Goal: Check status: Check status

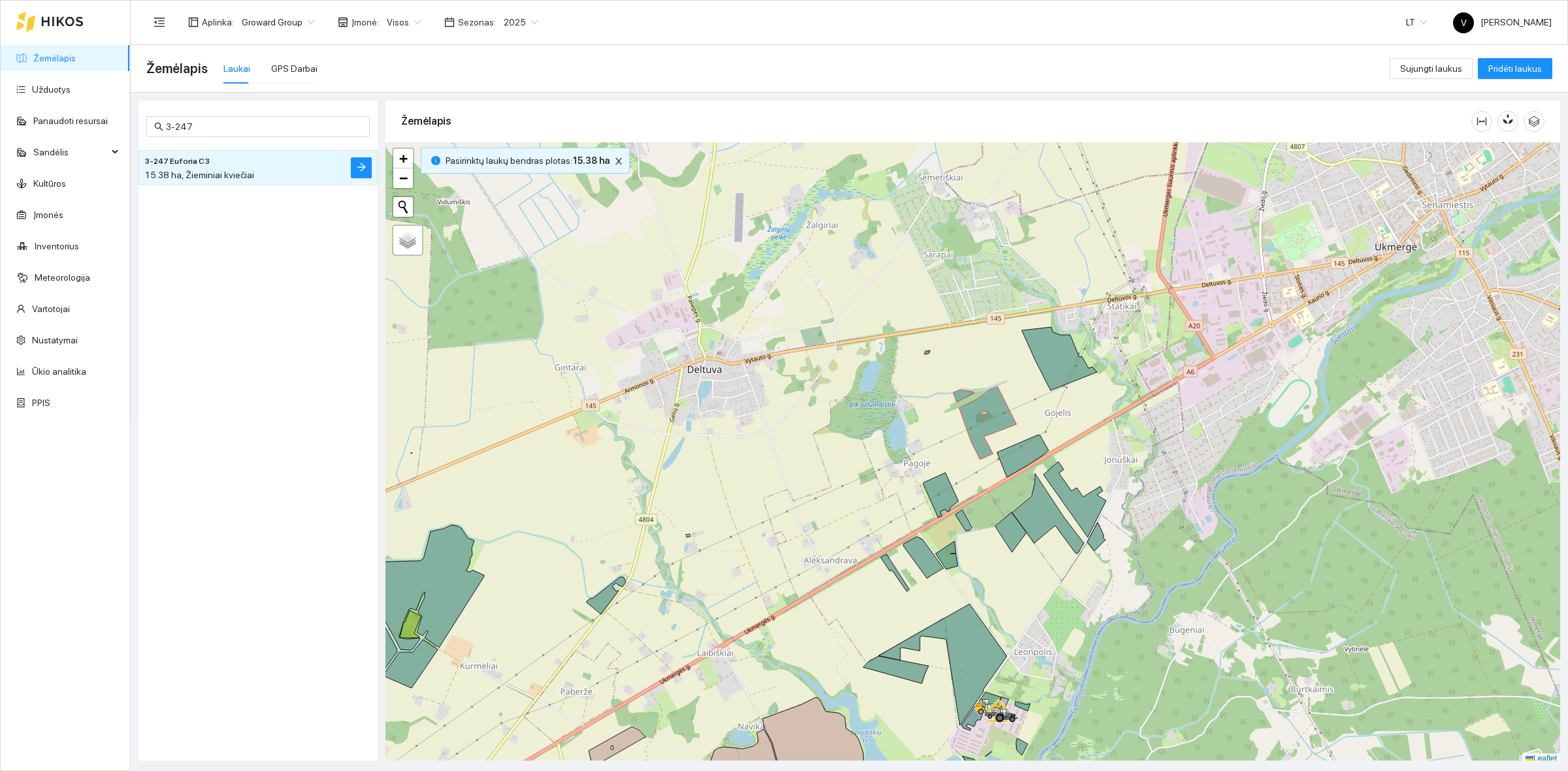
click at [80, 24] on icon at bounding box center [62, 21] width 42 height 10
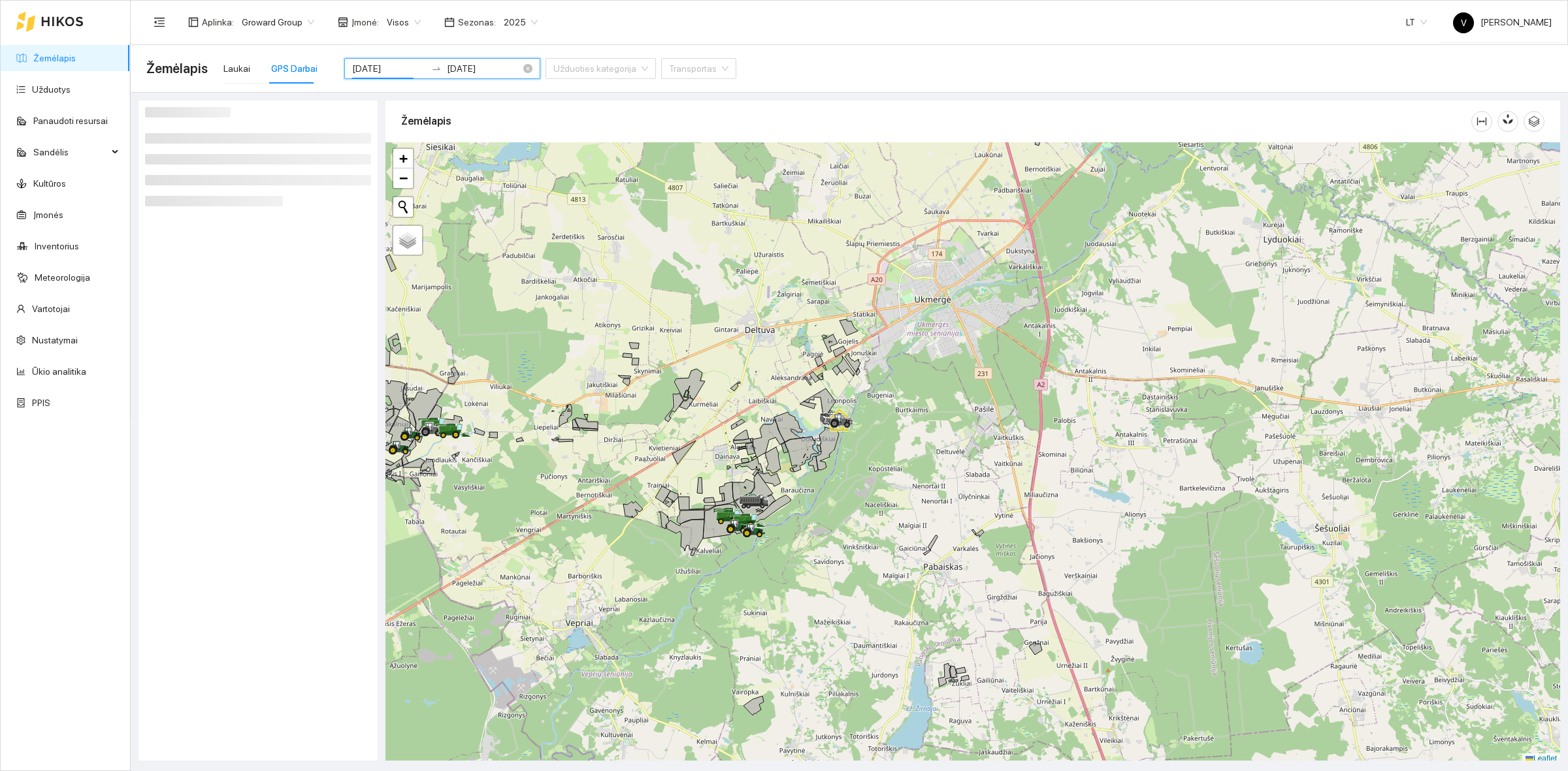
click at [377, 70] on input "[DATE]" at bounding box center [389, 68] width 74 height 15
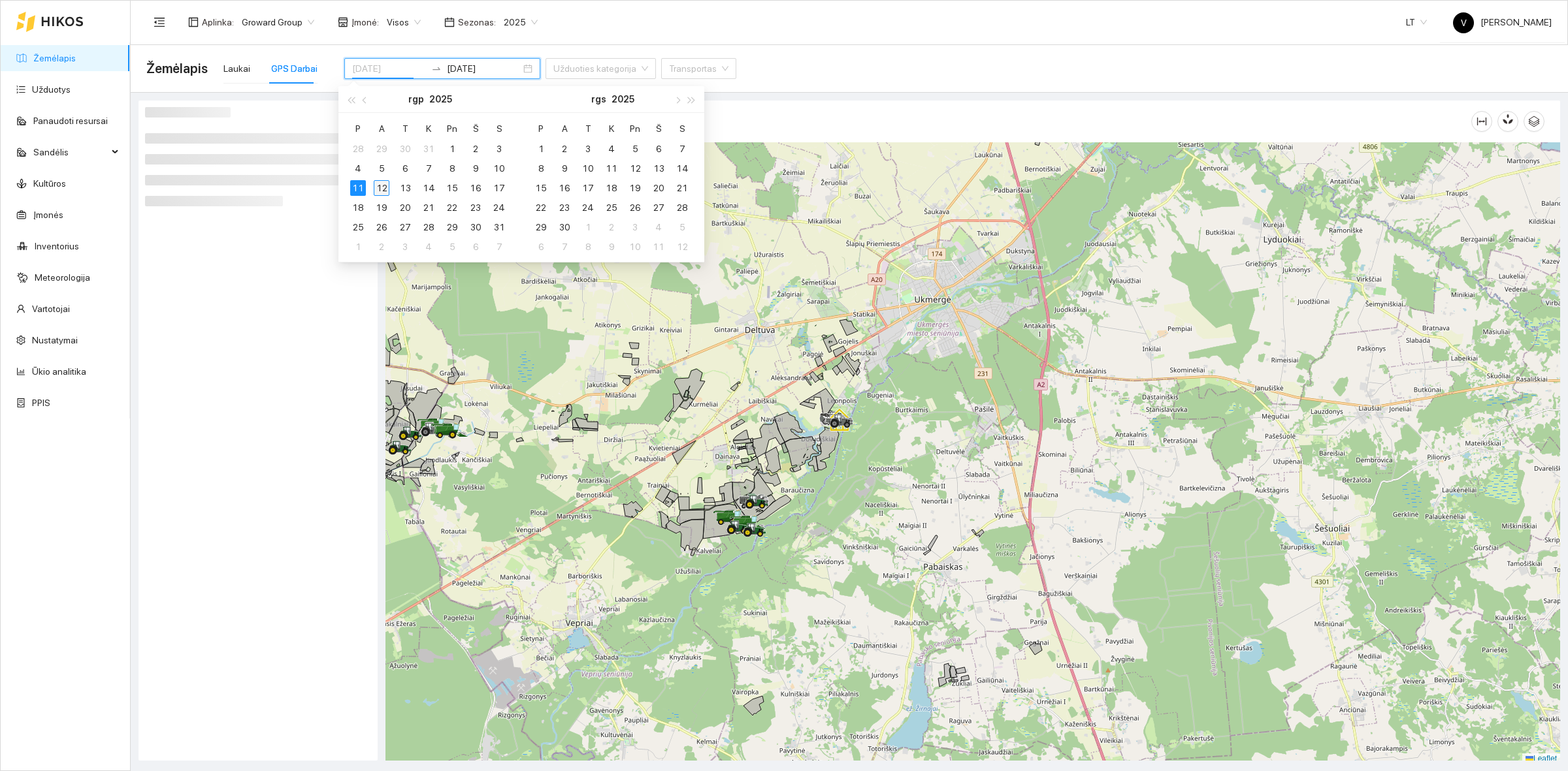
type input "[DATE]"
click at [383, 184] on div "12" at bounding box center [382, 188] width 15 height 15
type input "[DATE]"
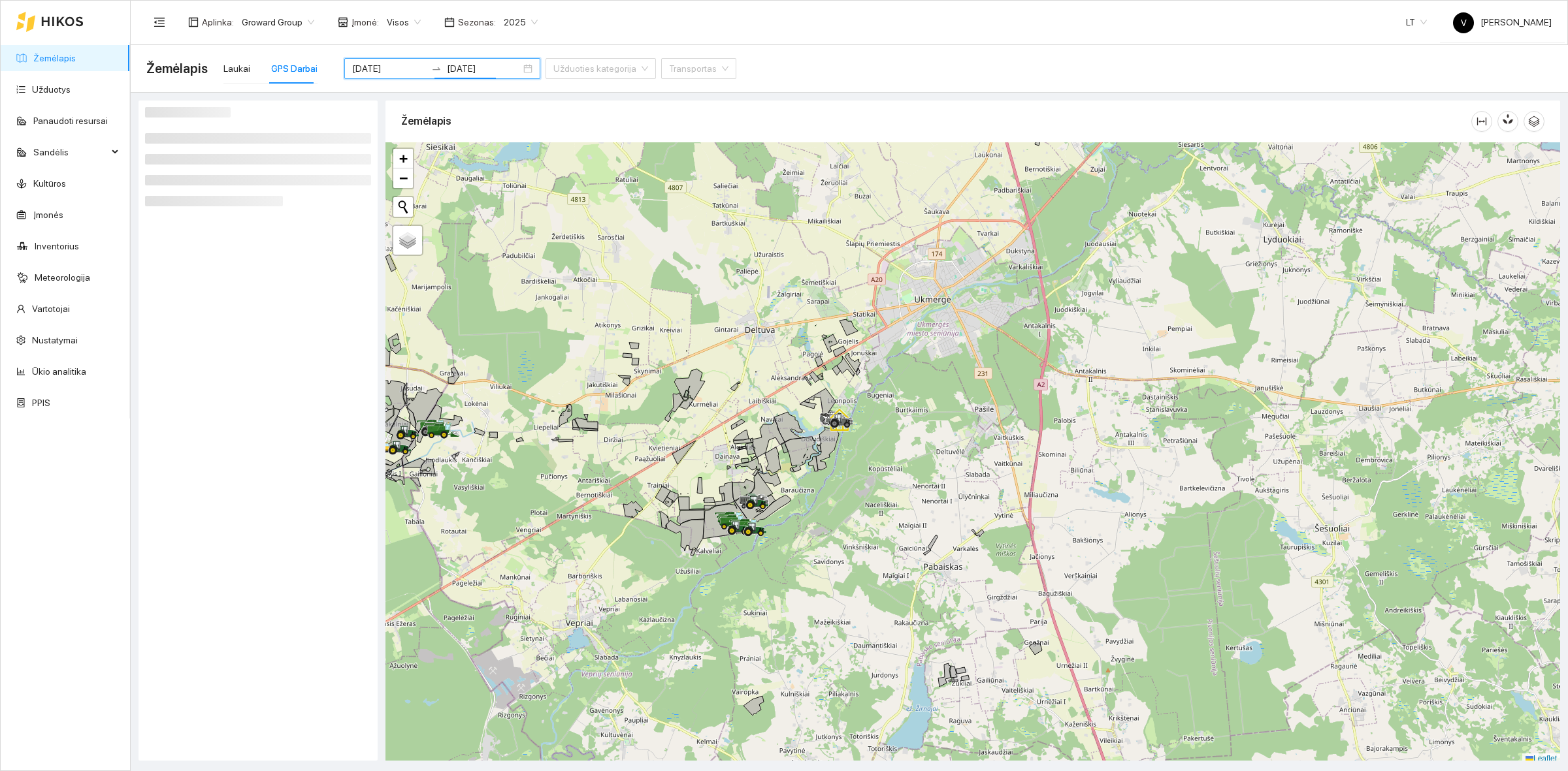
click at [899, 433] on div at bounding box center [972, 454] width 1174 height 622
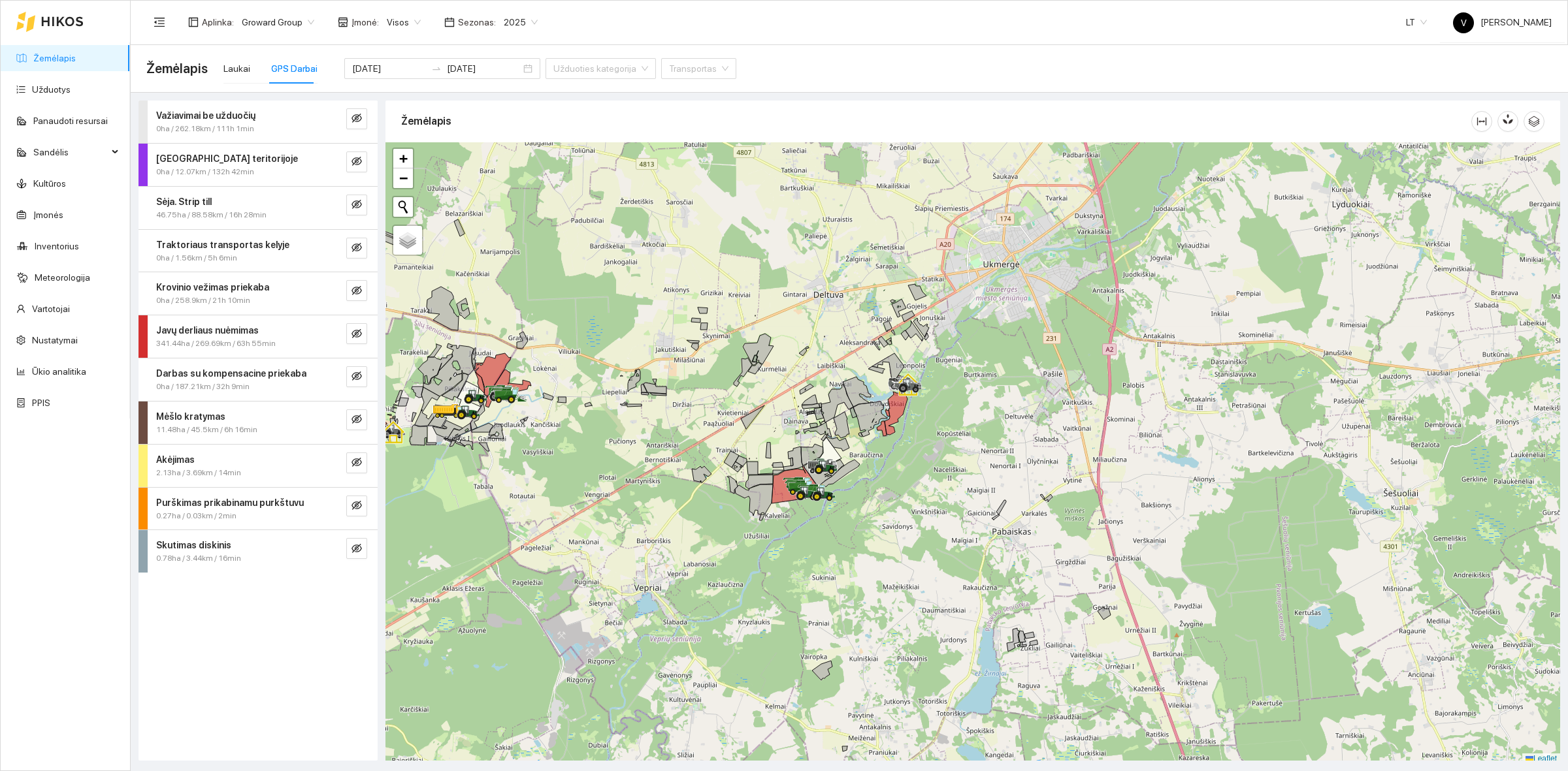
scroll to position [4, 0]
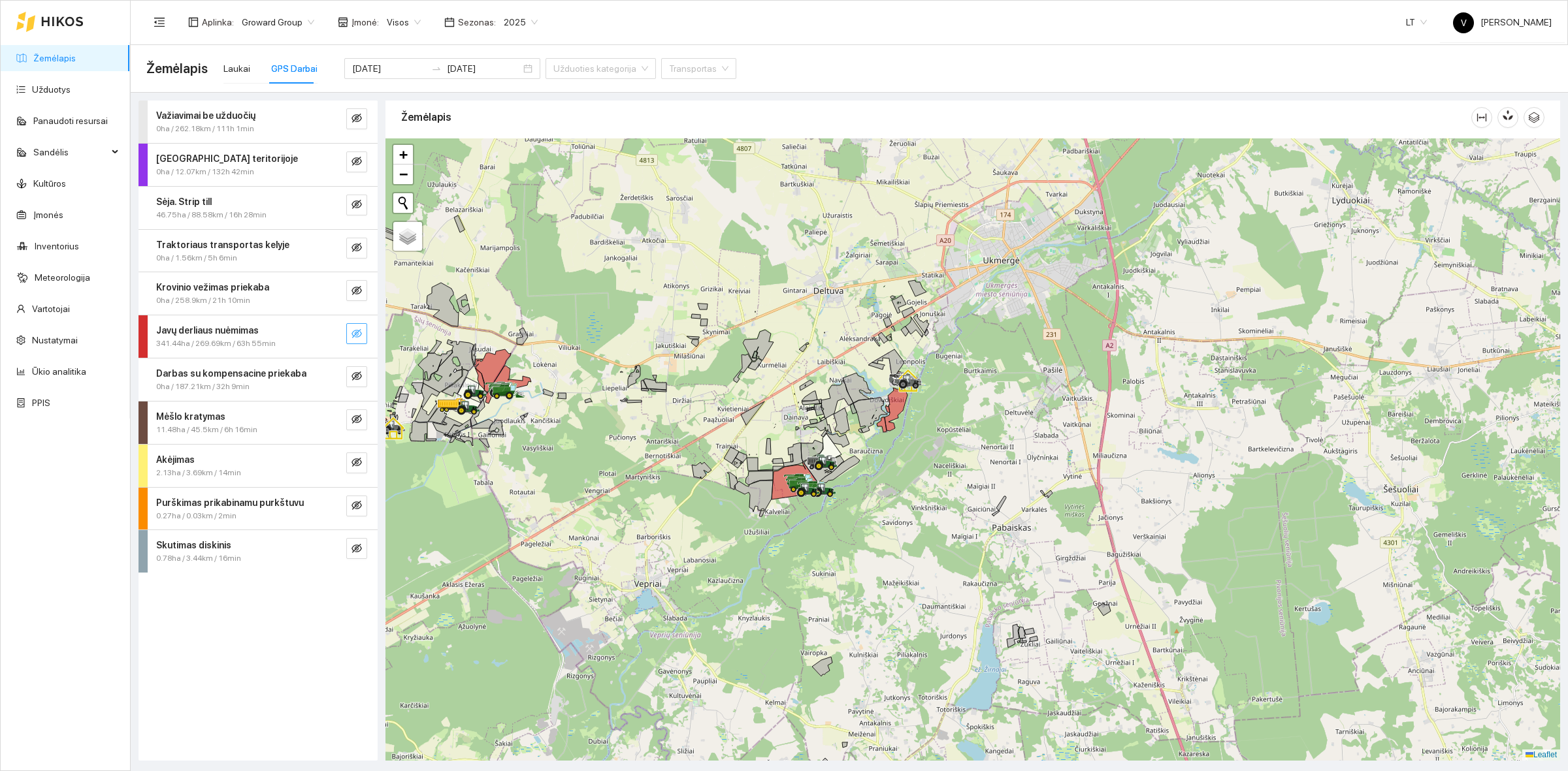
click at [354, 333] on icon "eye-invisible" at bounding box center [357, 333] width 10 height 10
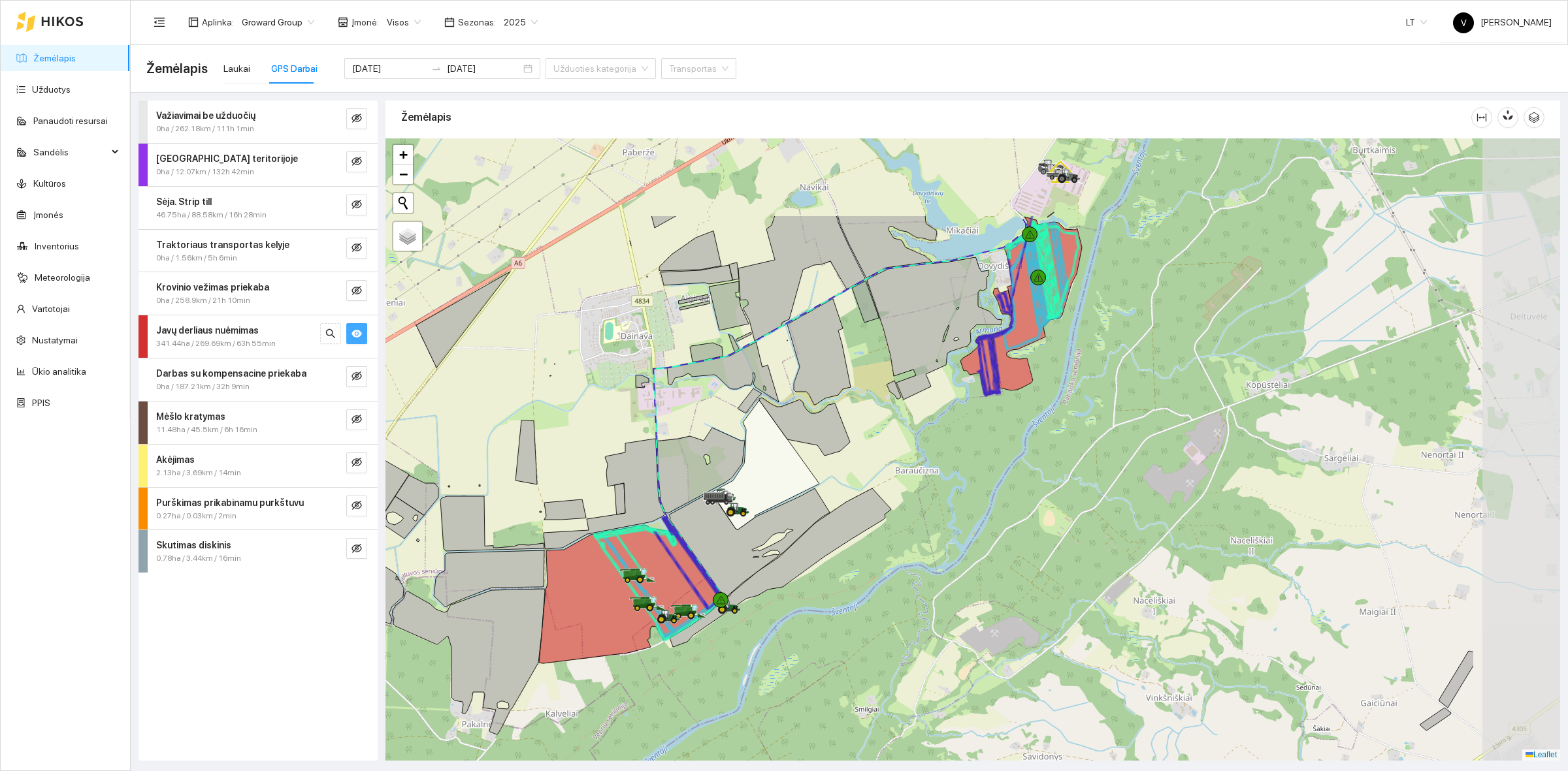
drag, startPoint x: 943, startPoint y: 541, endPoint x: 874, endPoint y: 584, distance: 81.3
click at [874, 584] on div at bounding box center [972, 450] width 1174 height 622
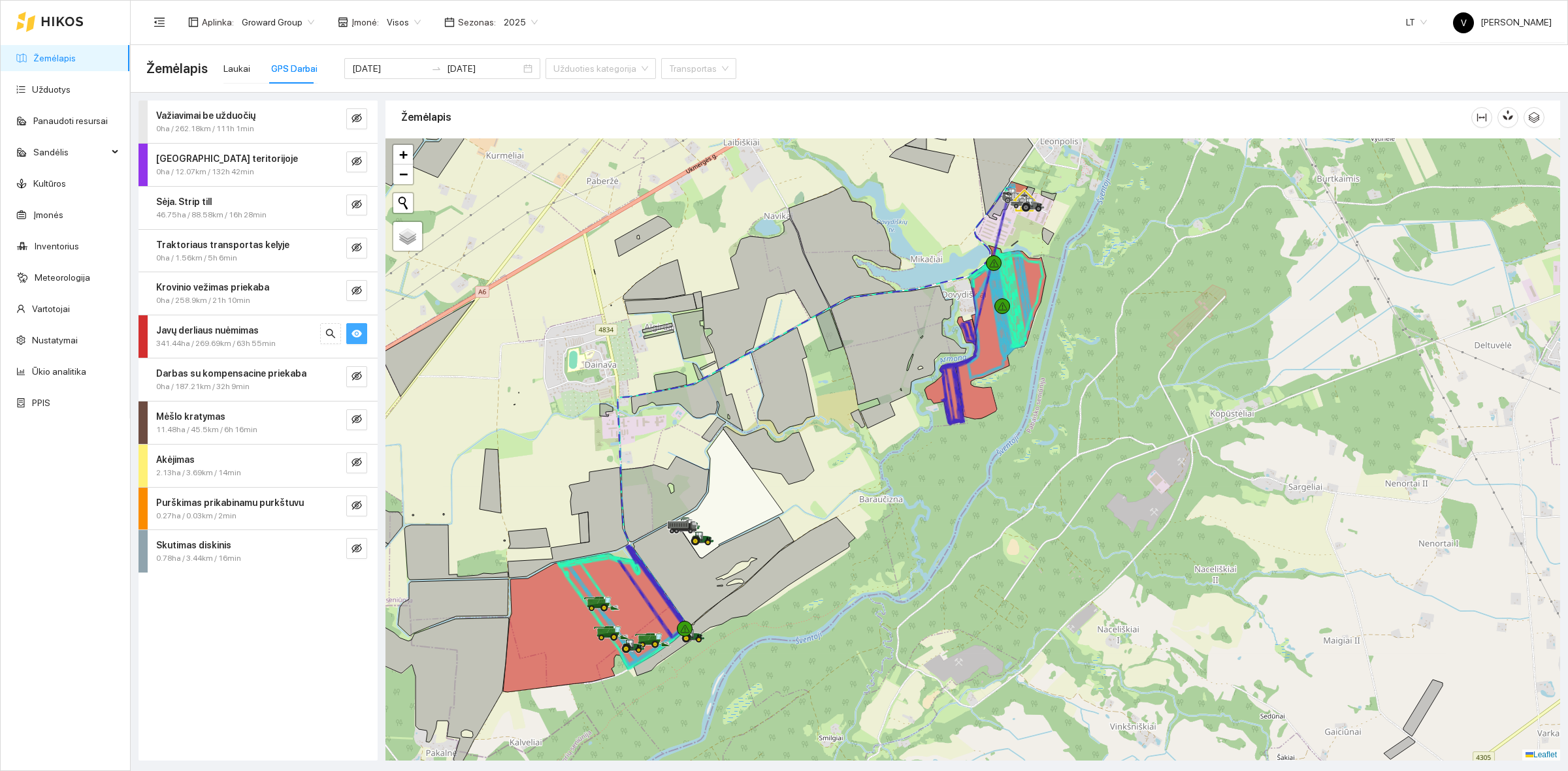
drag, startPoint x: 1109, startPoint y: 260, endPoint x: 1074, endPoint y: 289, distance: 45.5
click at [1074, 289] on div at bounding box center [972, 450] width 1174 height 622
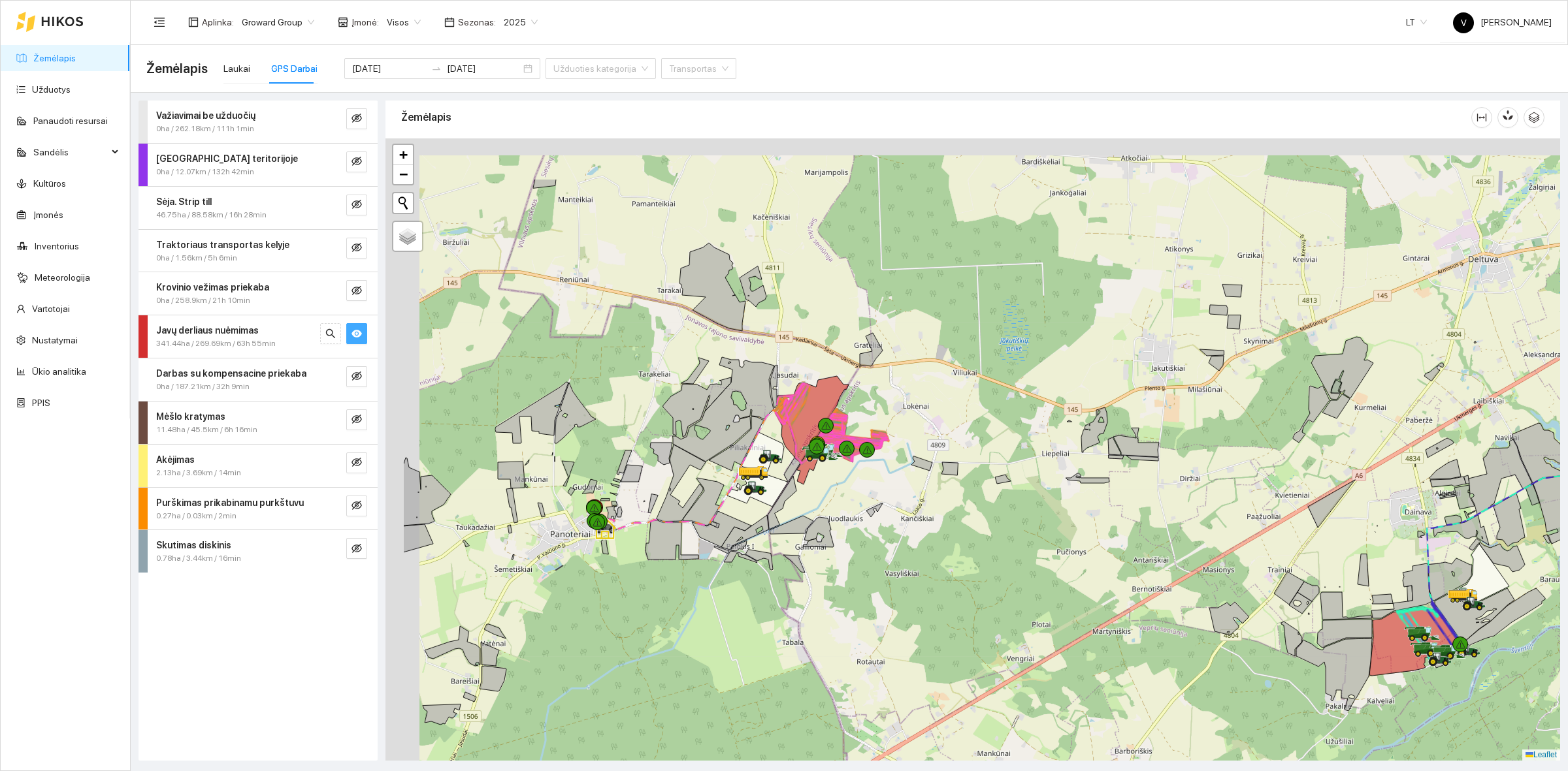
drag, startPoint x: 661, startPoint y: 361, endPoint x: 810, endPoint y: 472, distance: 185.8
click at [800, 472] on icon at bounding box center [792, 470] width 16 height 24
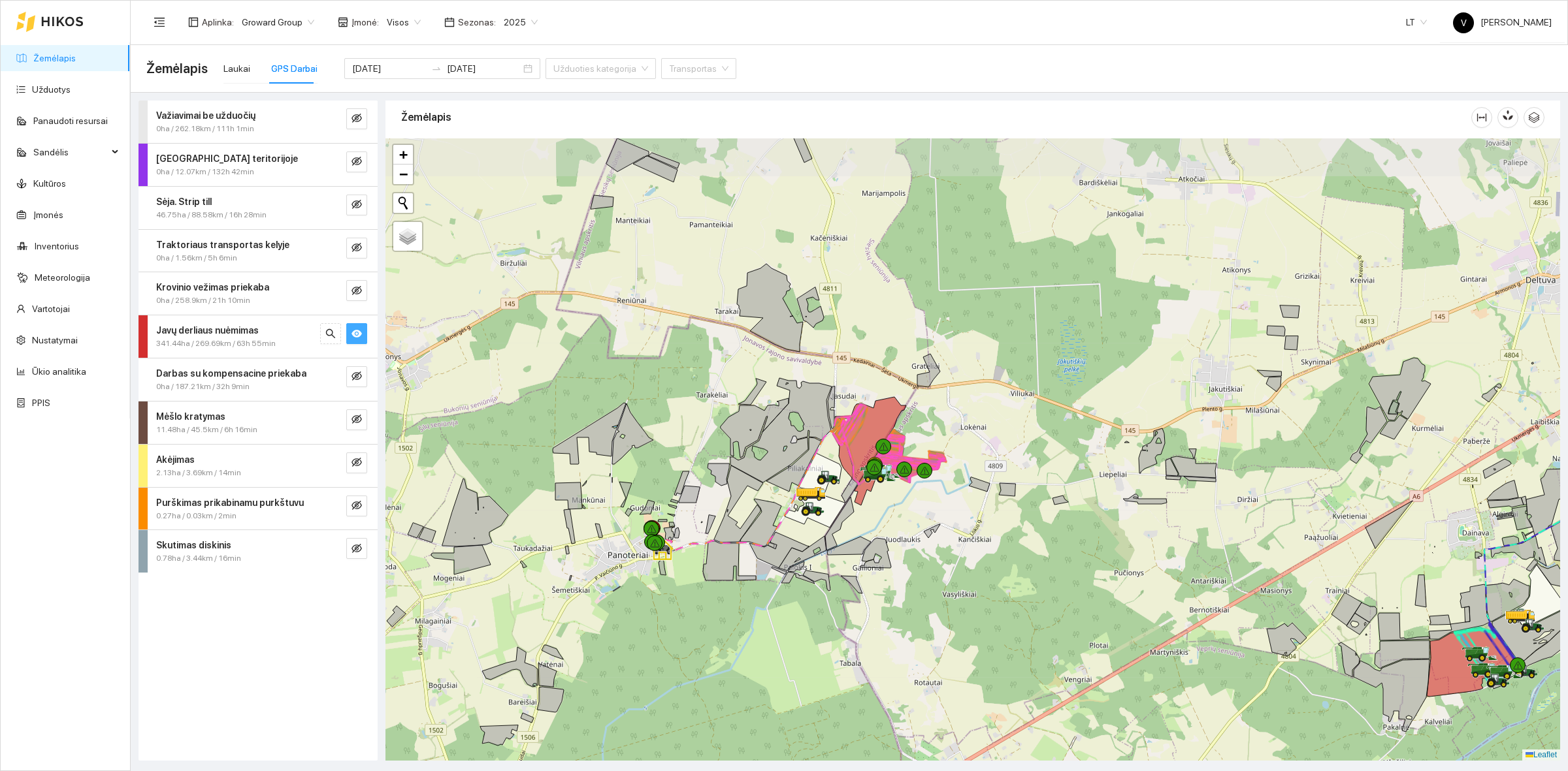
drag, startPoint x: 884, startPoint y: 459, endPoint x: 934, endPoint y: 521, distance: 79.6
click at [934, 521] on div at bounding box center [972, 450] width 1174 height 622
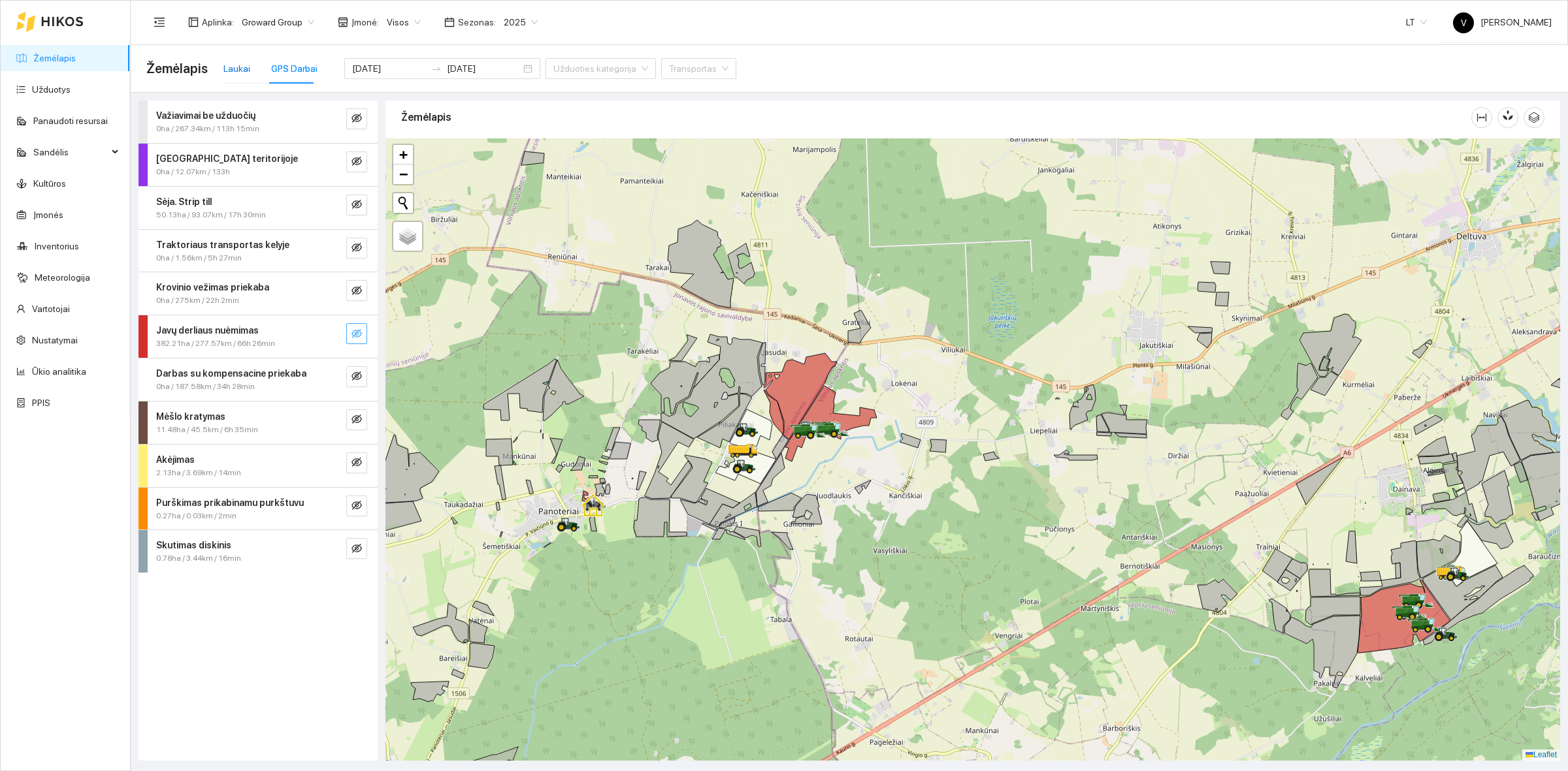
click at [230, 67] on div "Laukai" at bounding box center [236, 68] width 27 height 15
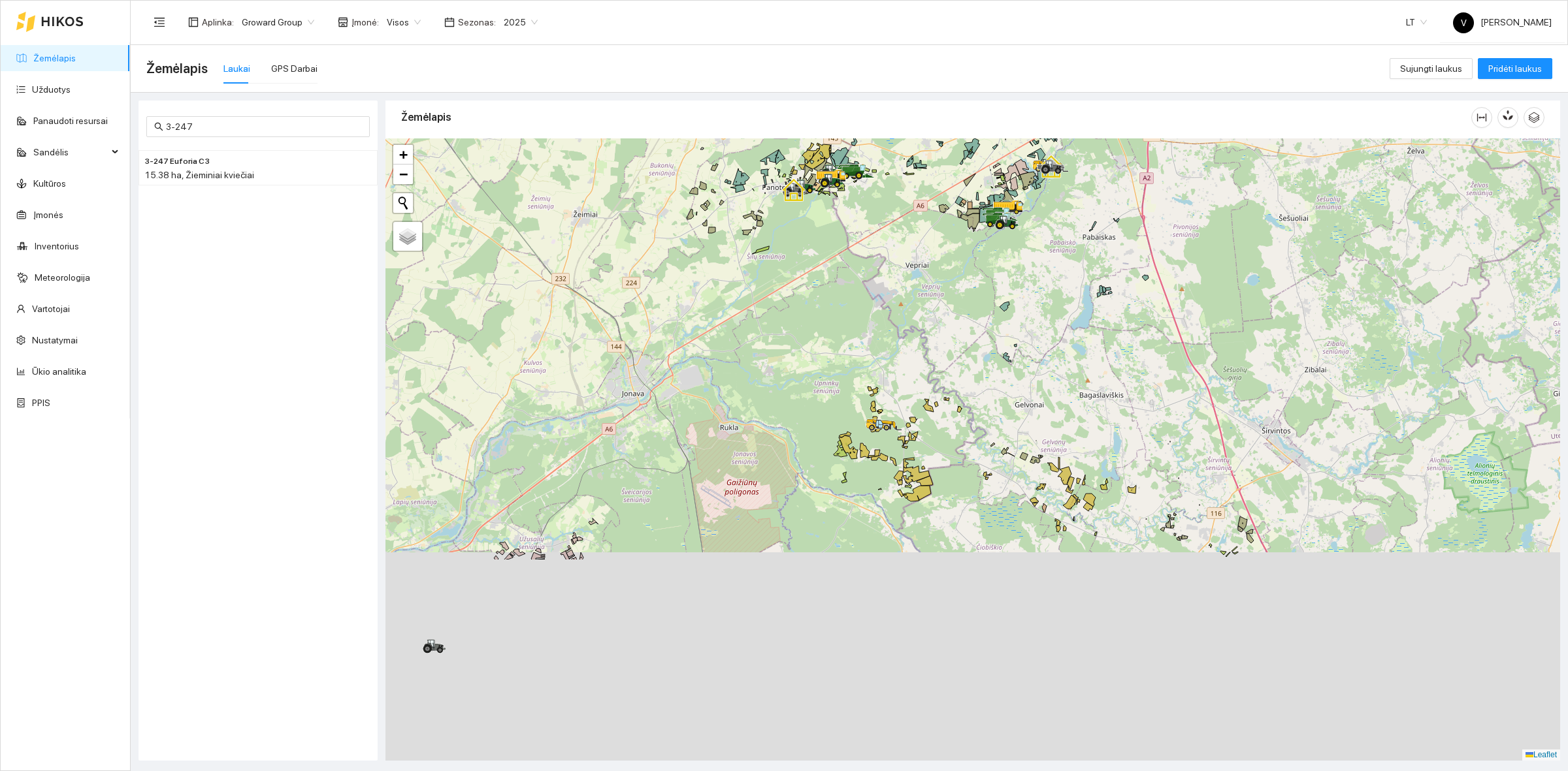
drag, startPoint x: 1014, startPoint y: 572, endPoint x: 1069, endPoint y: 188, distance: 387.9
click at [1069, 188] on div at bounding box center [972, 450] width 1174 height 622
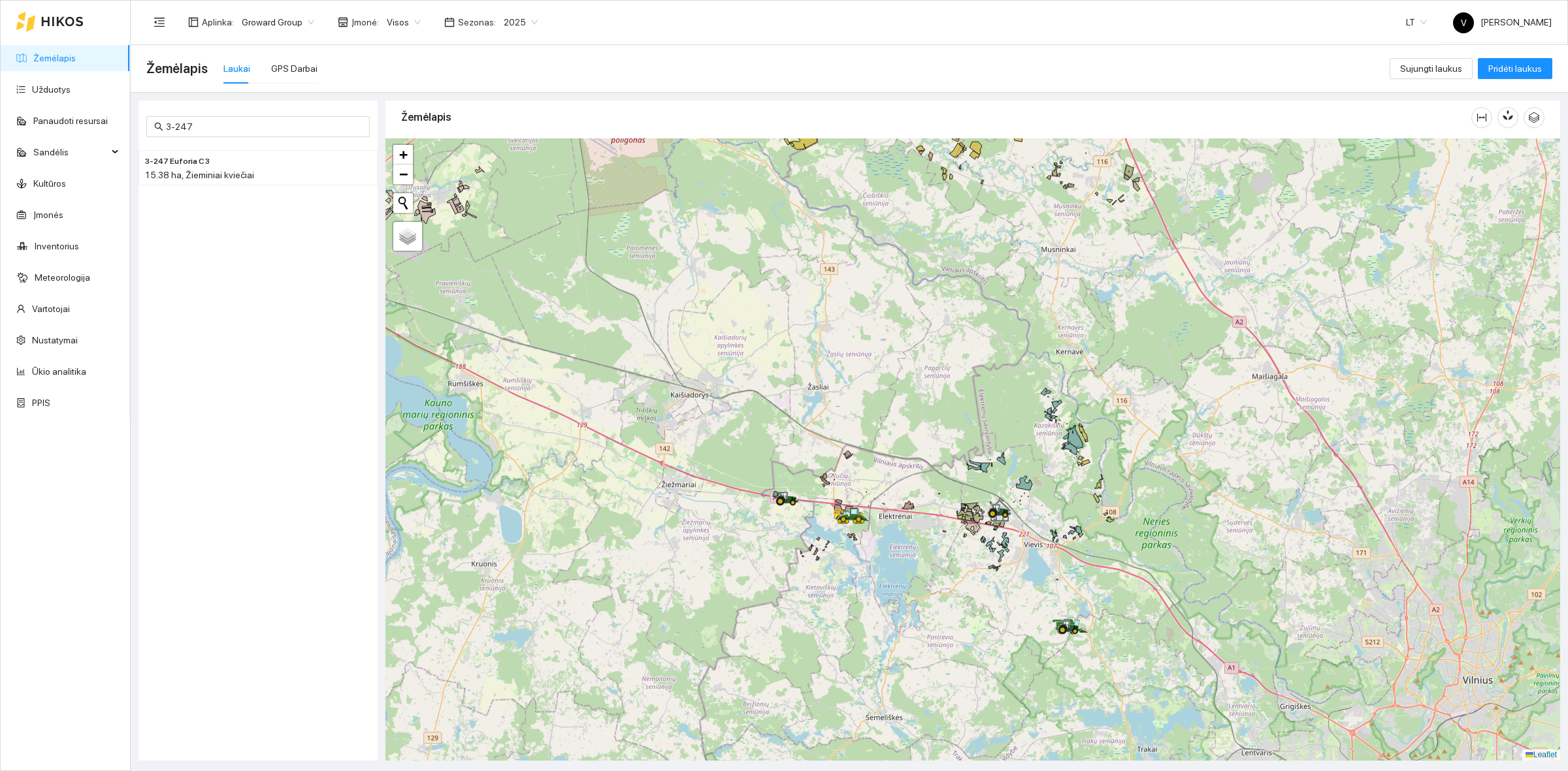
drag, startPoint x: 1050, startPoint y: 462, endPoint x: 951, endPoint y: 222, distance: 259.6
click at [951, 222] on div at bounding box center [972, 450] width 1174 height 622
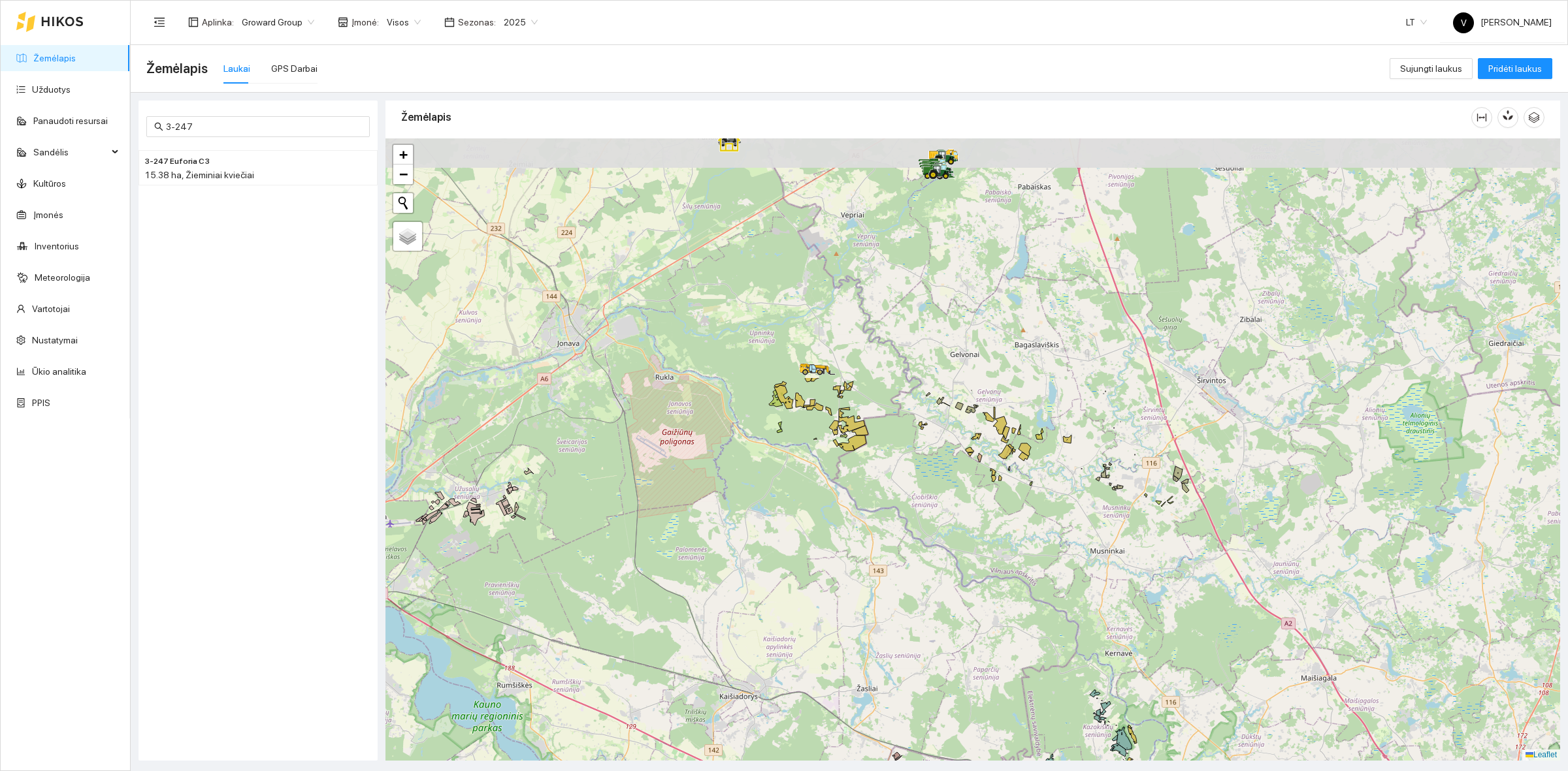
drag, startPoint x: 982, startPoint y: 236, endPoint x: 1036, endPoint y: 540, distance: 308.8
click at [1036, 550] on div at bounding box center [972, 450] width 1174 height 622
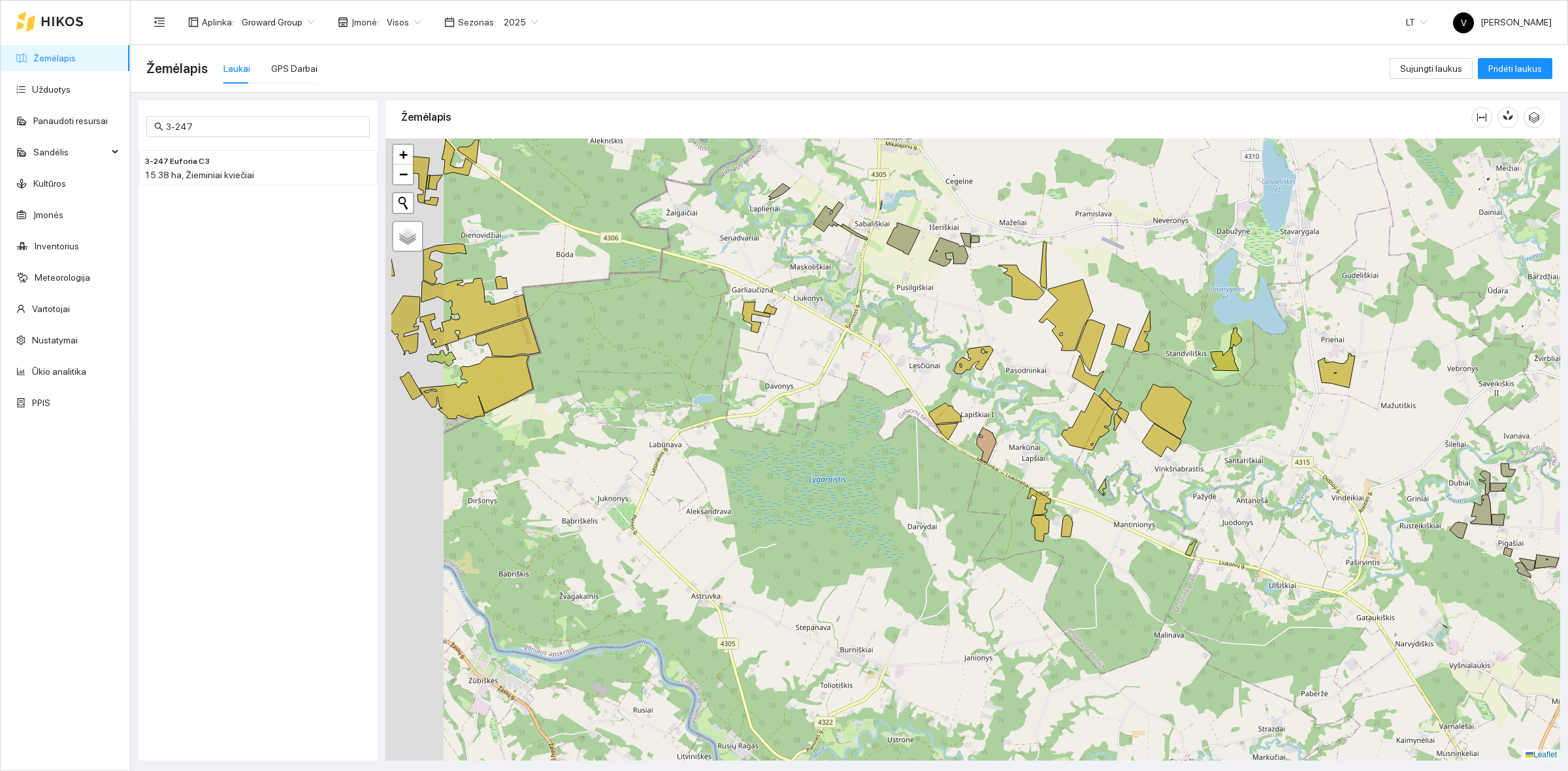
drag, startPoint x: 807, startPoint y: 403, endPoint x: 931, endPoint y: 439, distance: 129.1
click at [931, 439] on div at bounding box center [972, 450] width 1174 height 622
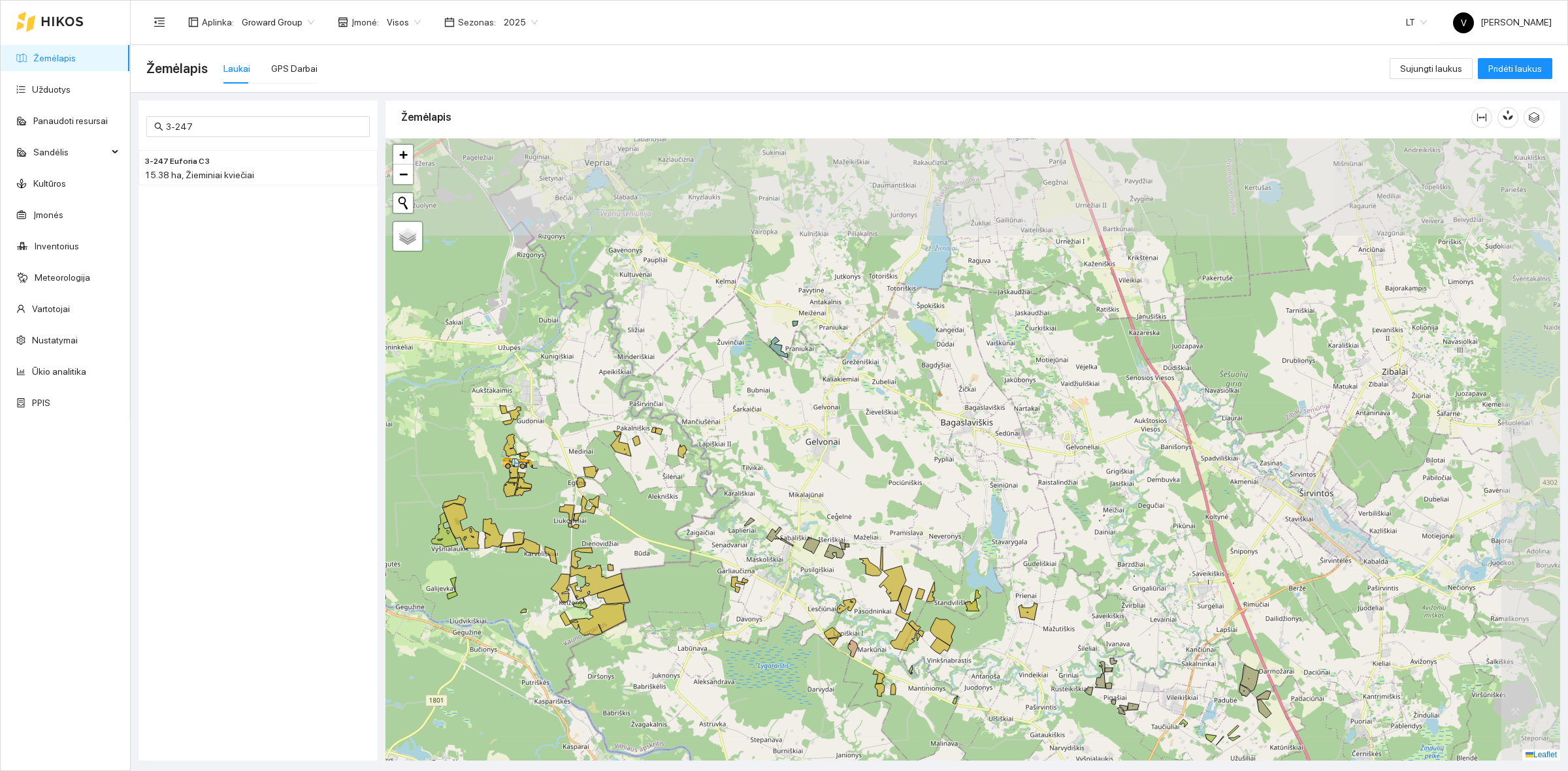
drag, startPoint x: 920, startPoint y: 346, endPoint x: 818, endPoint y: 604, distance: 277.4
click at [818, 554] on icon at bounding box center [812, 545] width 17 height 16
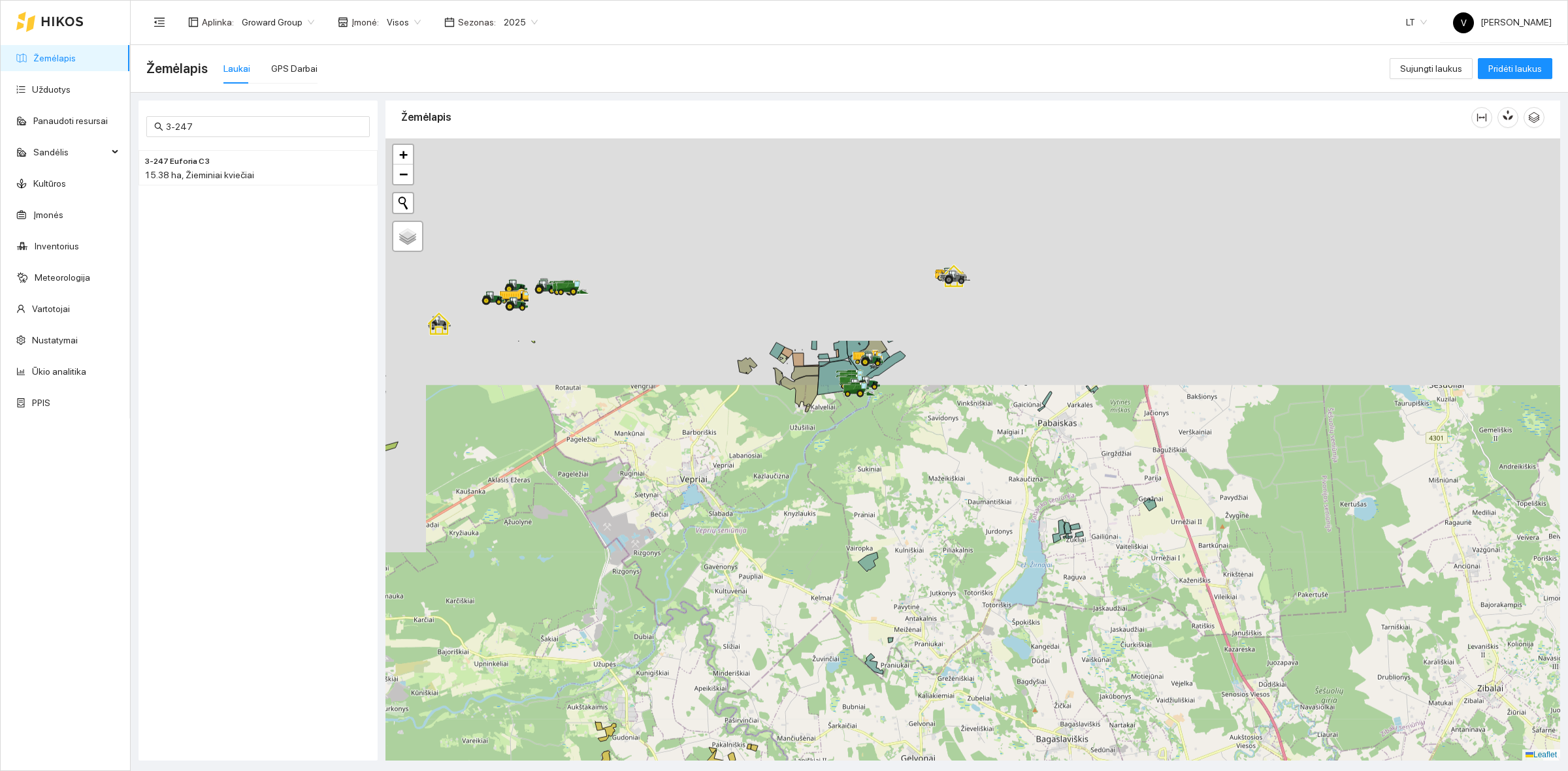
drag, startPoint x: 682, startPoint y: 317, endPoint x: 775, endPoint y: 600, distance: 297.9
click at [775, 600] on div at bounding box center [972, 450] width 1174 height 622
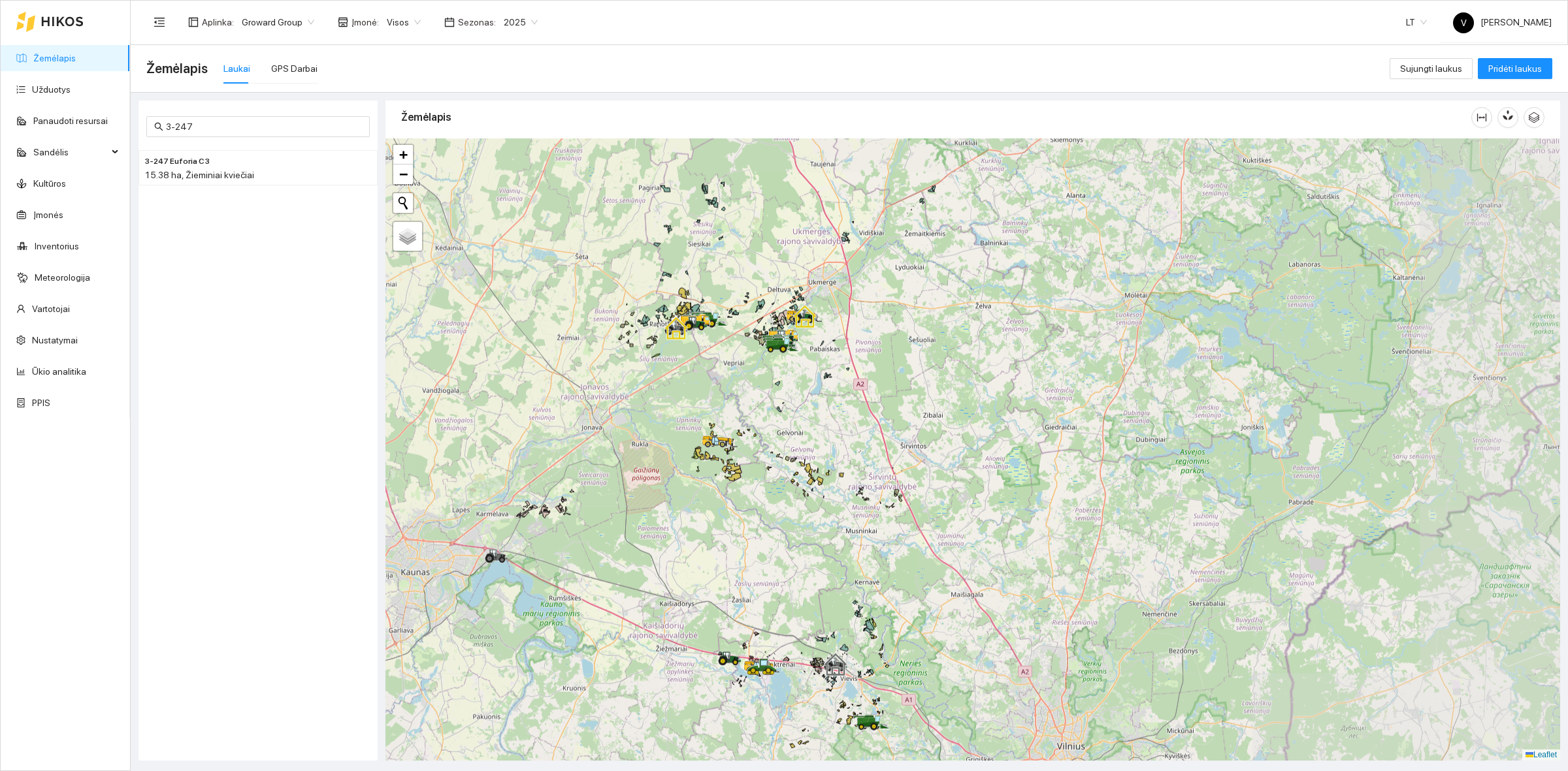
drag, startPoint x: 895, startPoint y: 491, endPoint x: 943, endPoint y: 309, distance: 188.2
click at [942, 306] on div at bounding box center [972, 450] width 1174 height 622
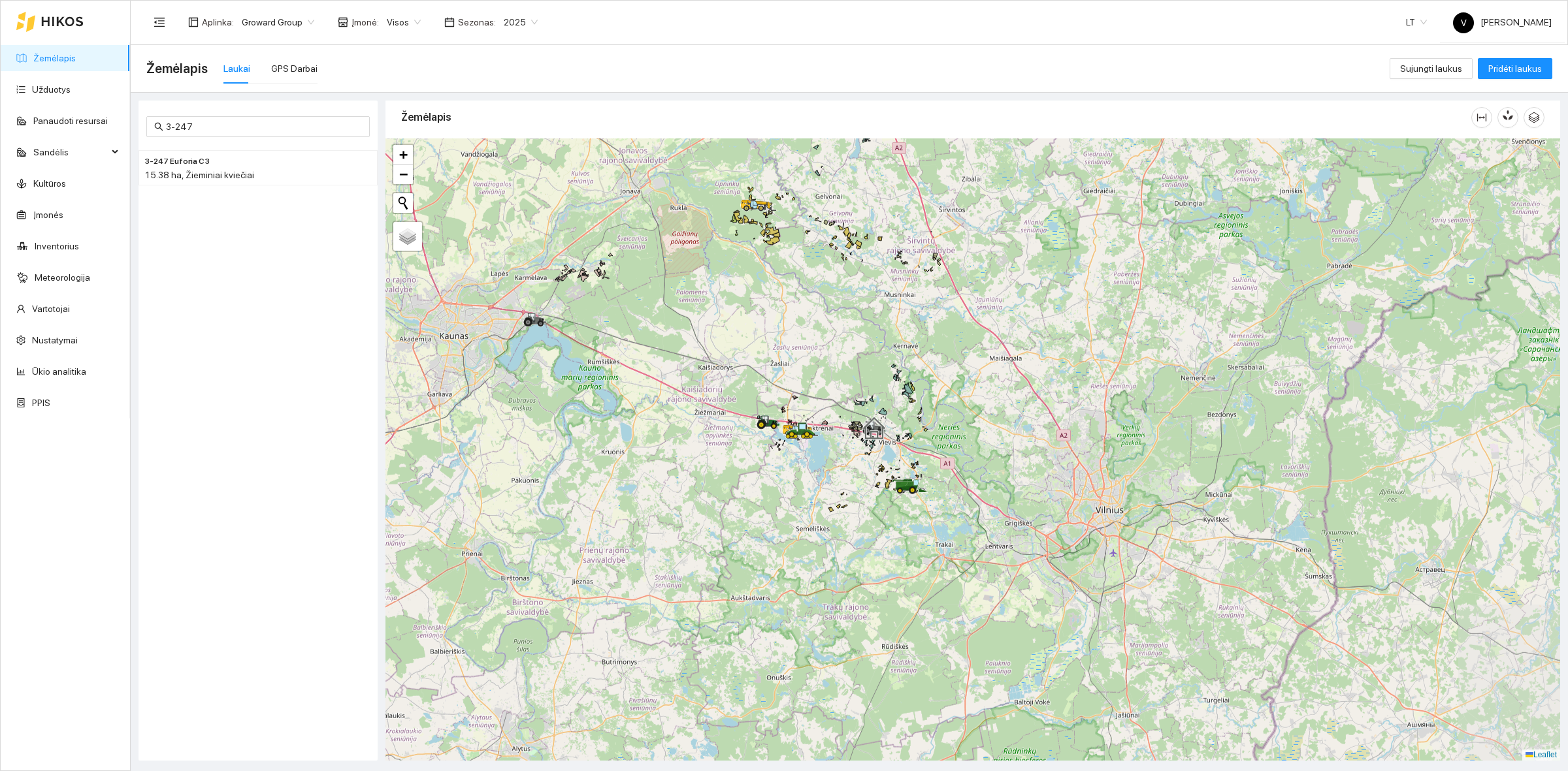
click at [867, 442] on div at bounding box center [972, 450] width 1174 height 622
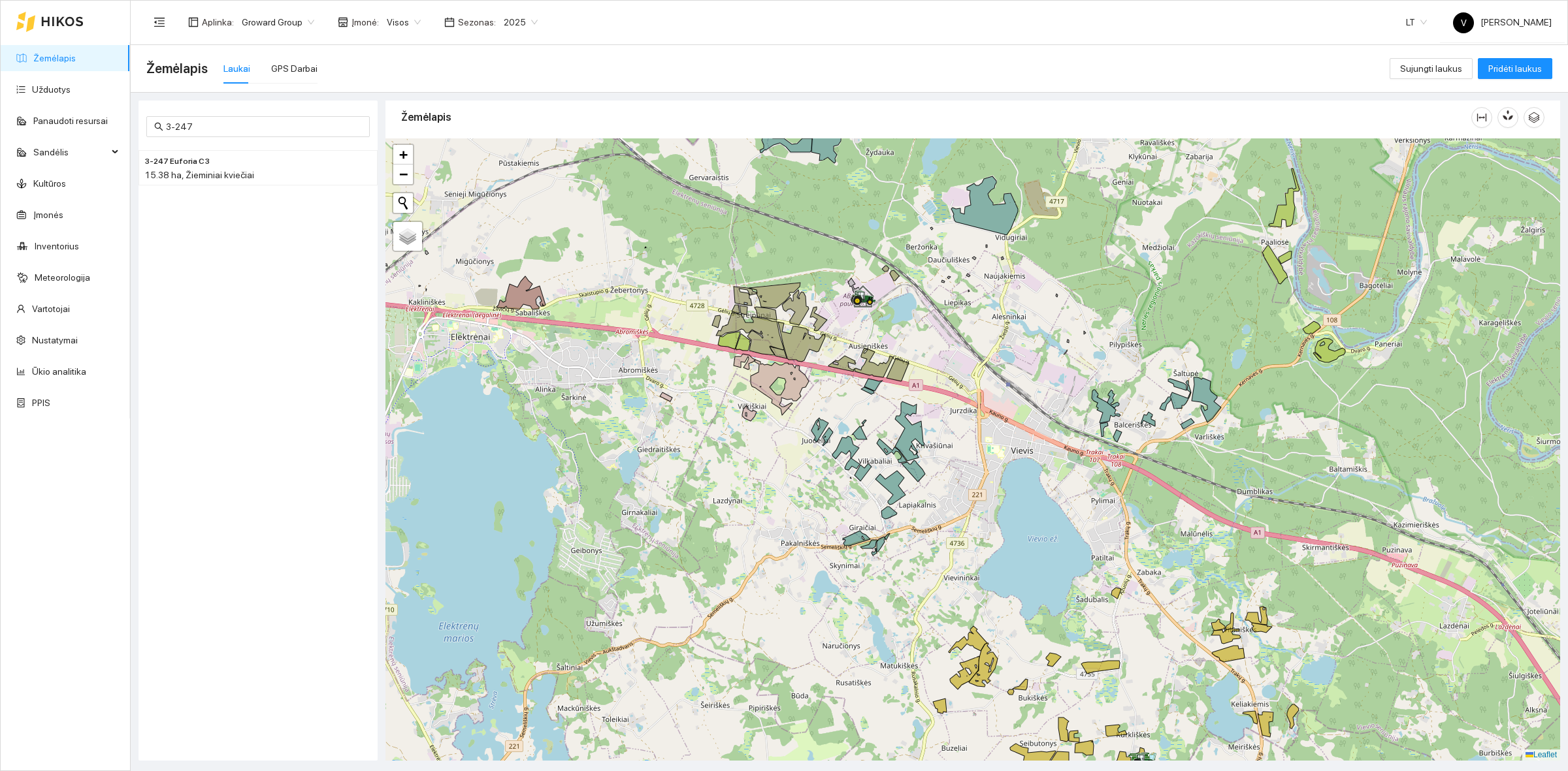
drag, startPoint x: 812, startPoint y: 408, endPoint x: 969, endPoint y: 386, distance: 158.5
click at [951, 389] on div at bounding box center [972, 450] width 1174 height 622
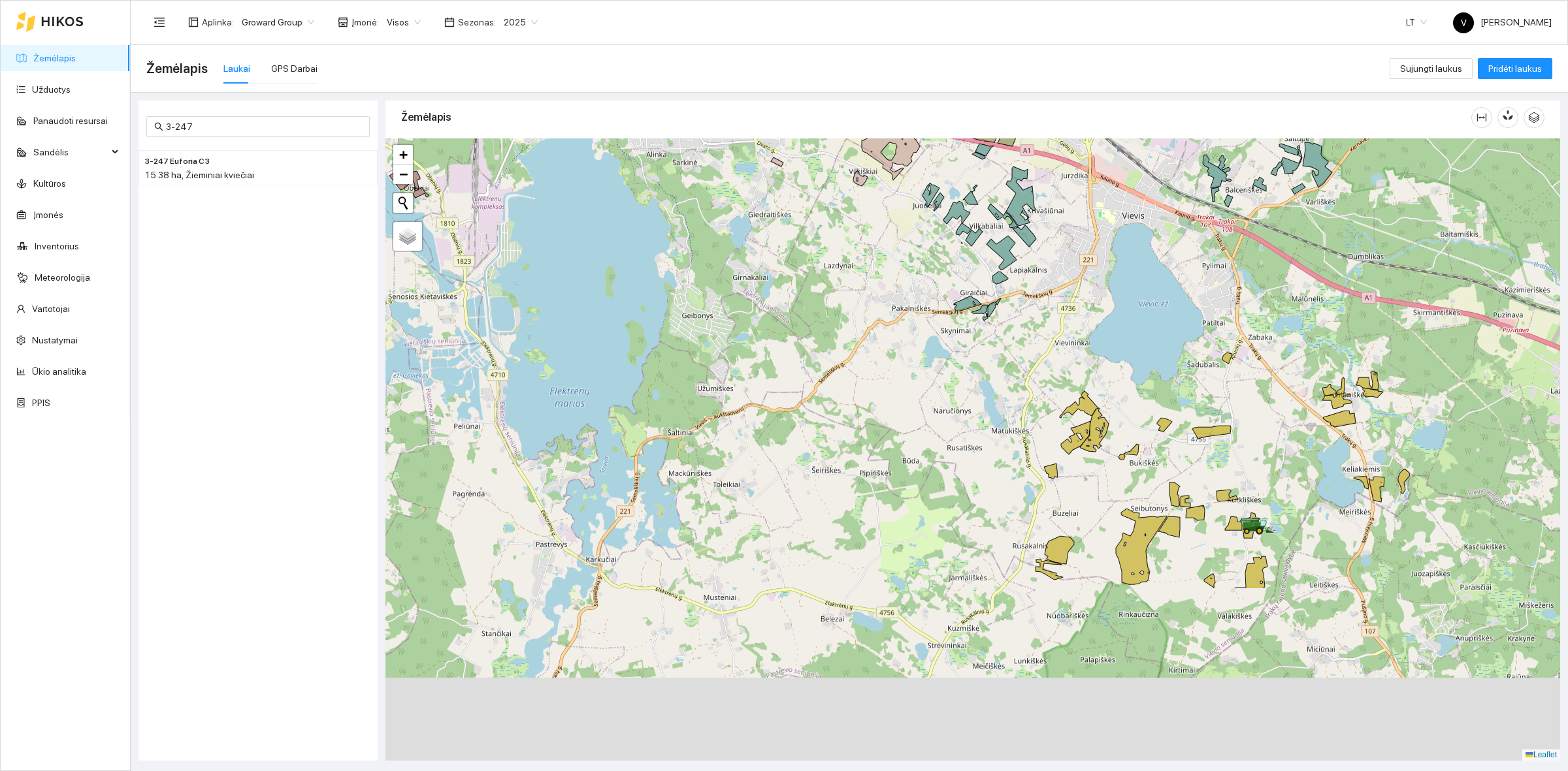
drag, startPoint x: 862, startPoint y: 497, endPoint x: 962, endPoint y: 285, distance: 234.4
click at [967, 275] on div at bounding box center [972, 450] width 1174 height 622
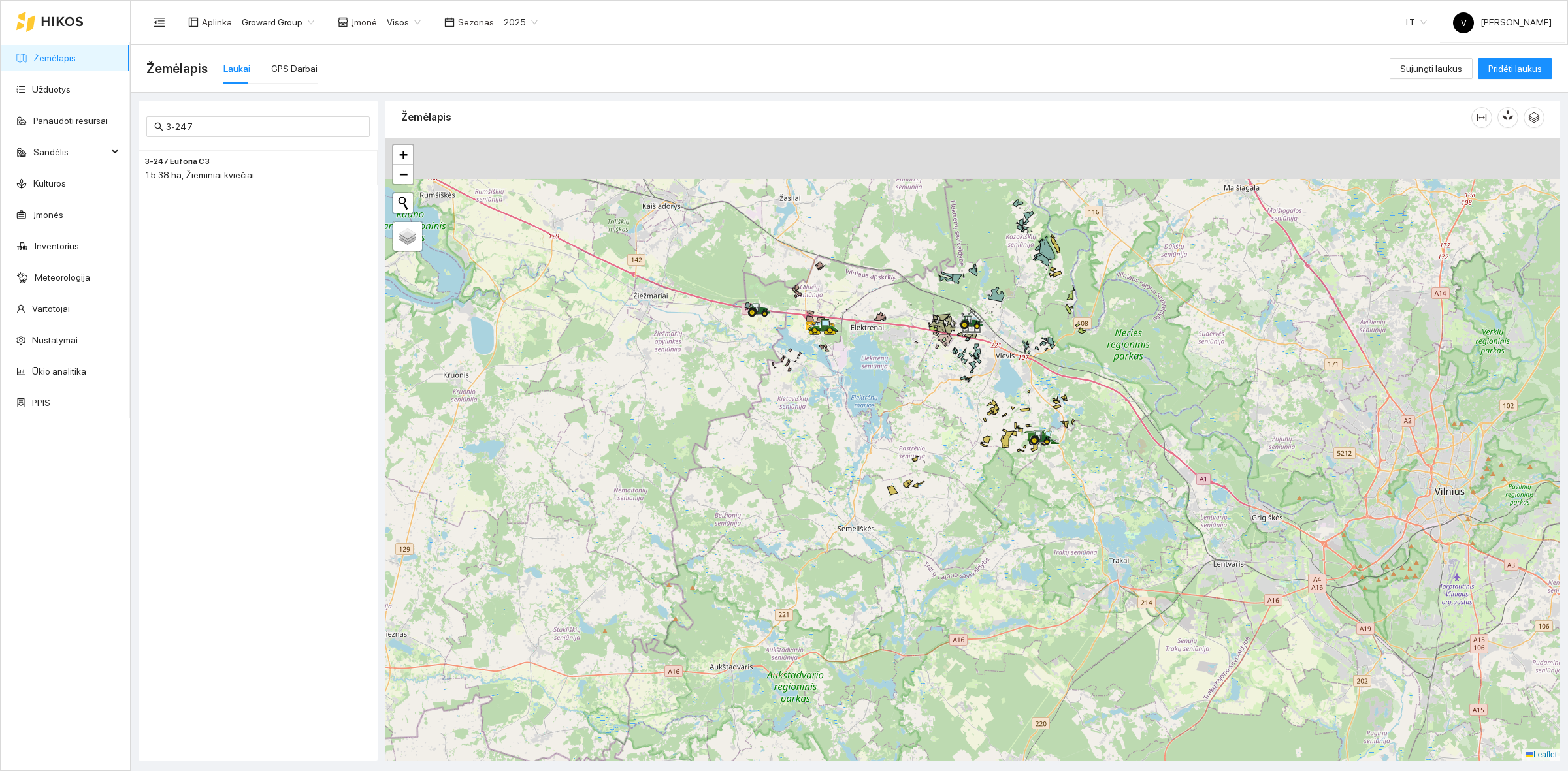
drag, startPoint x: 898, startPoint y: 270, endPoint x: 913, endPoint y: 469, distance: 199.6
click at [922, 469] on div at bounding box center [972, 450] width 1174 height 622
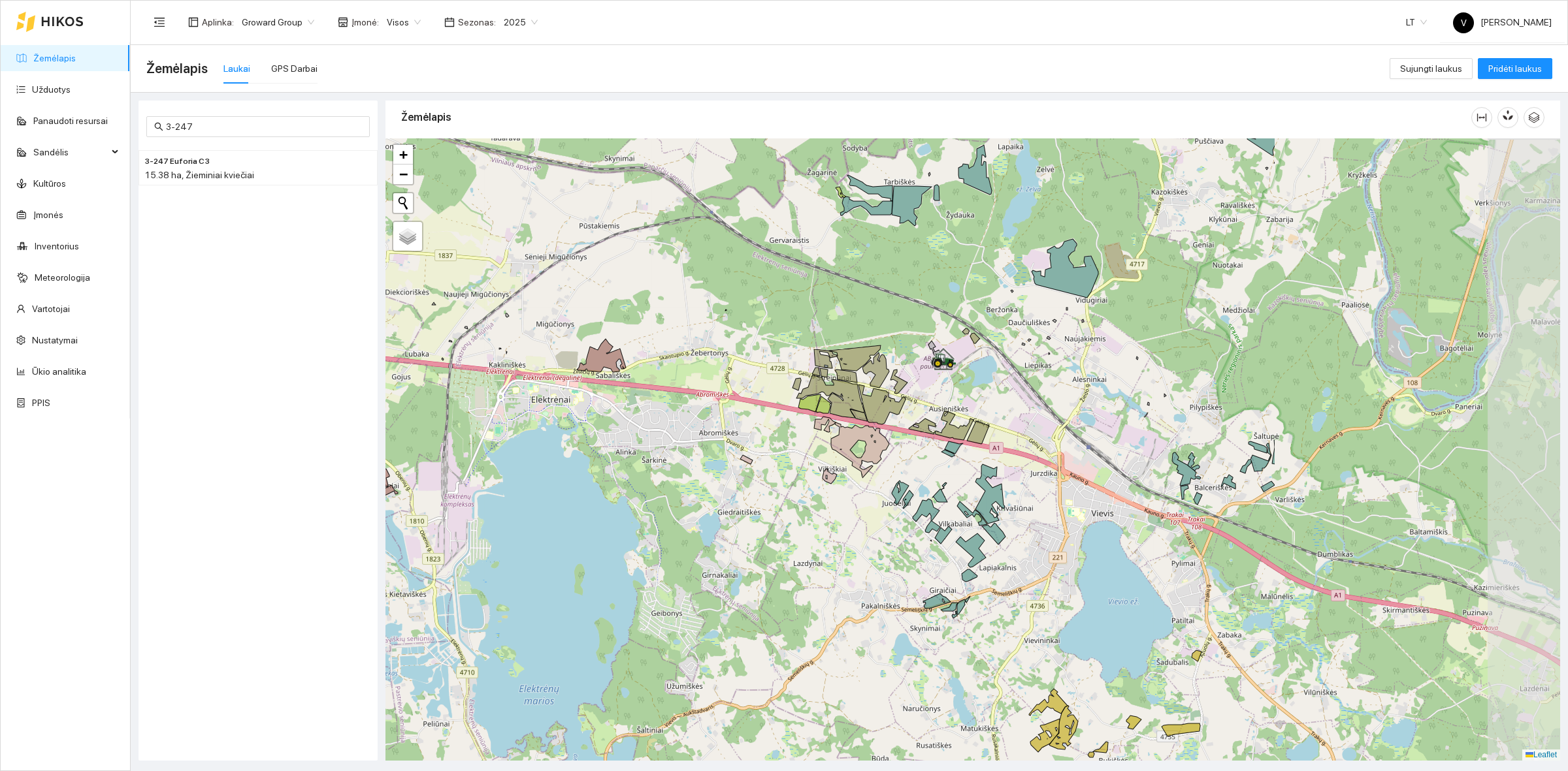
drag, startPoint x: 1093, startPoint y: 412, endPoint x: 766, endPoint y: 359, distance: 331.3
click at [766, 359] on div at bounding box center [972, 450] width 1174 height 622
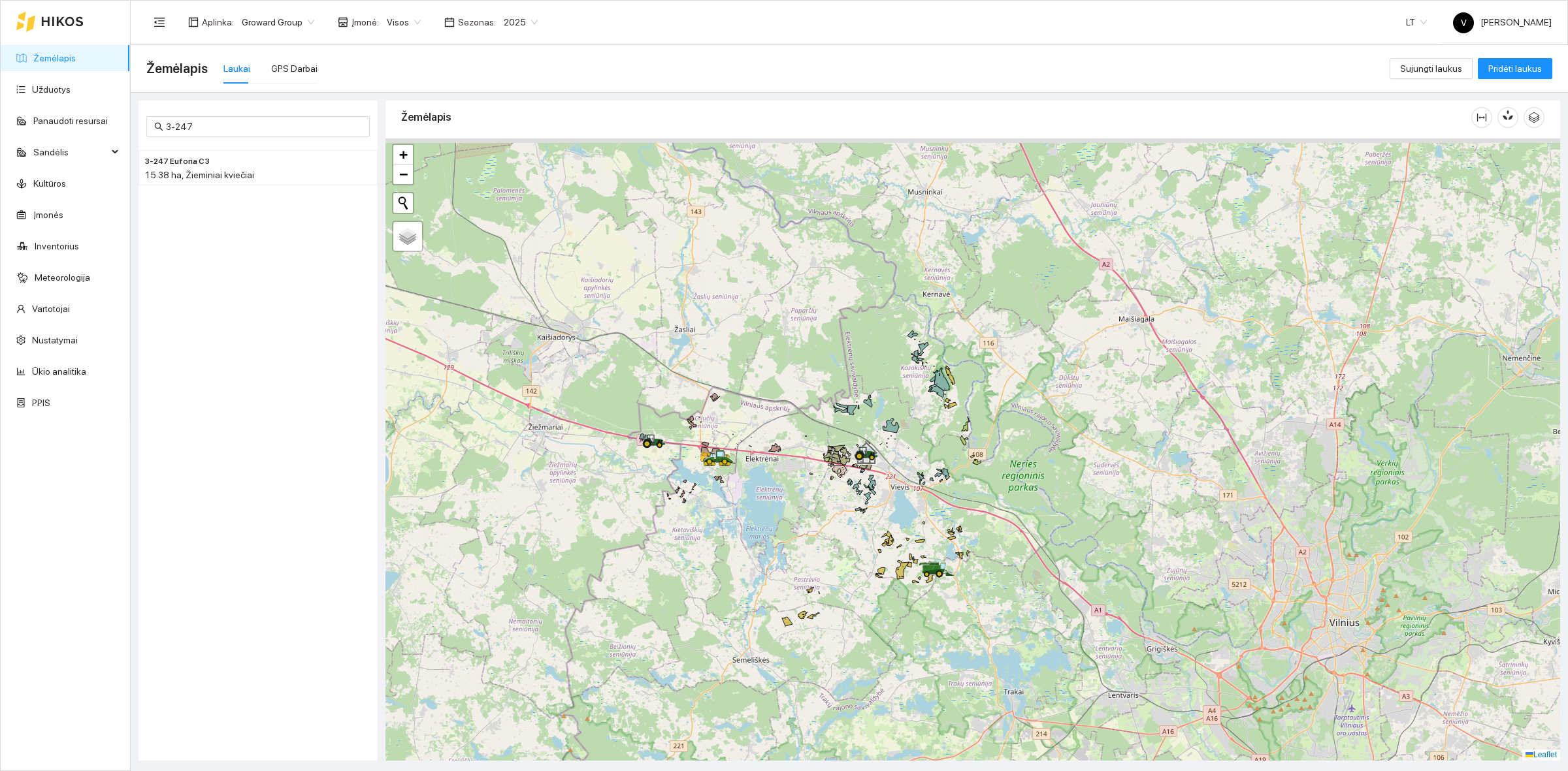
drag, startPoint x: 934, startPoint y: 393, endPoint x: 1005, endPoint y: 491, distance: 121.0
click at [1005, 491] on div at bounding box center [972, 450] width 1174 height 622
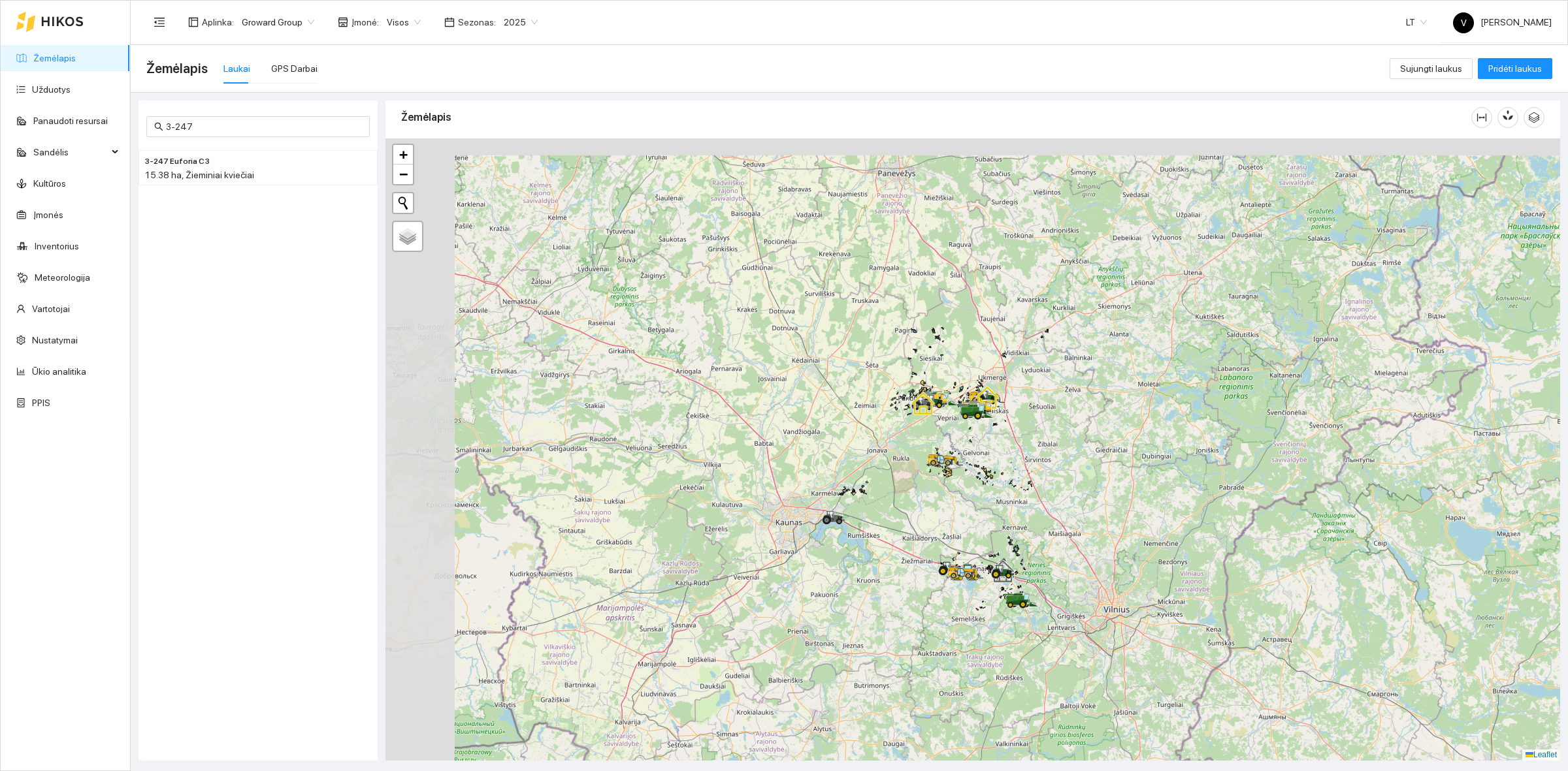
drag, startPoint x: 858, startPoint y: 322, endPoint x: 921, endPoint y: 416, distance: 113.2
click at [928, 437] on div at bounding box center [972, 450] width 1174 height 622
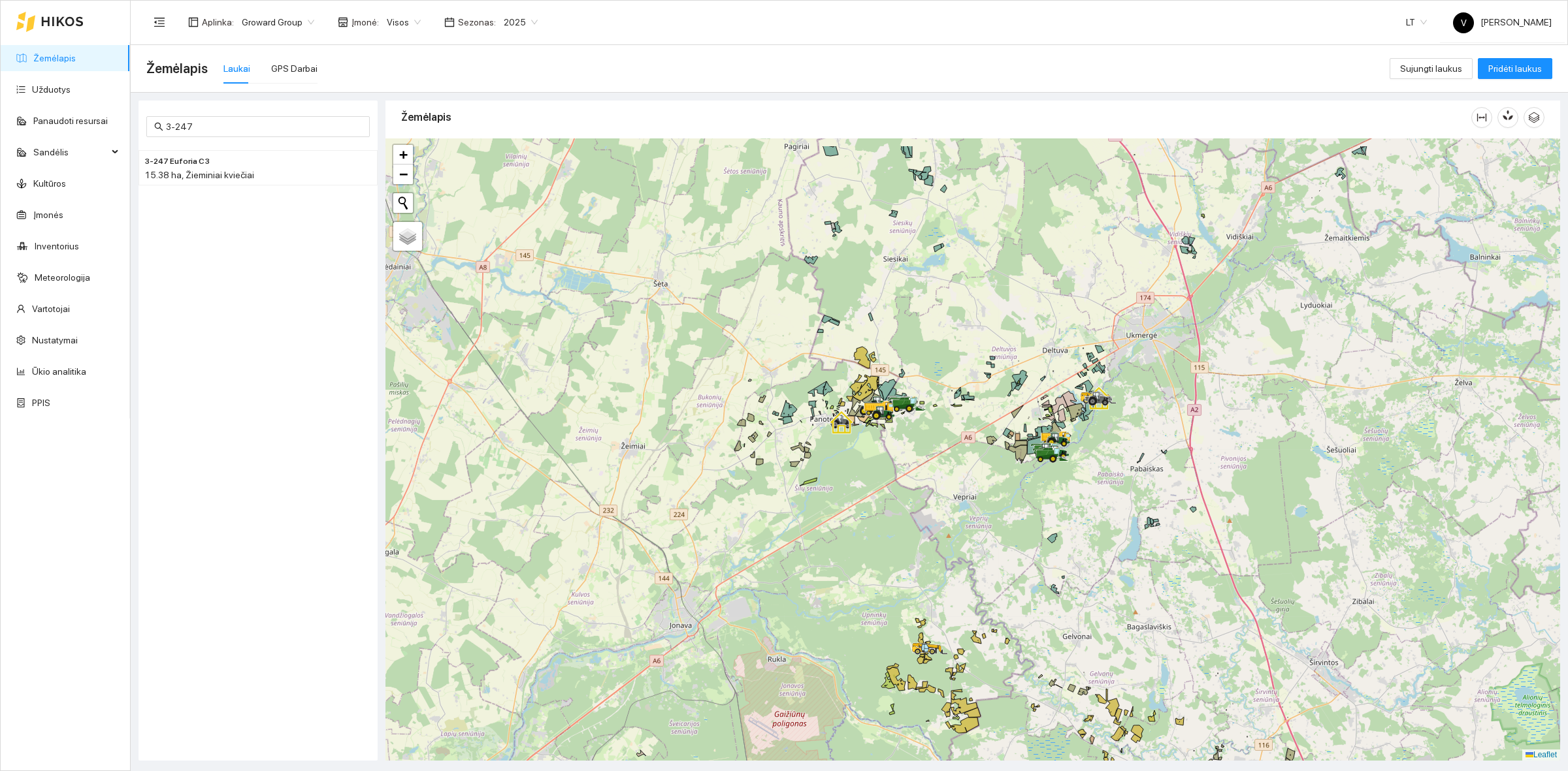
drag, startPoint x: 1016, startPoint y: 356, endPoint x: 929, endPoint y: 409, distance: 101.9
click at [969, 430] on div at bounding box center [972, 450] width 1174 height 622
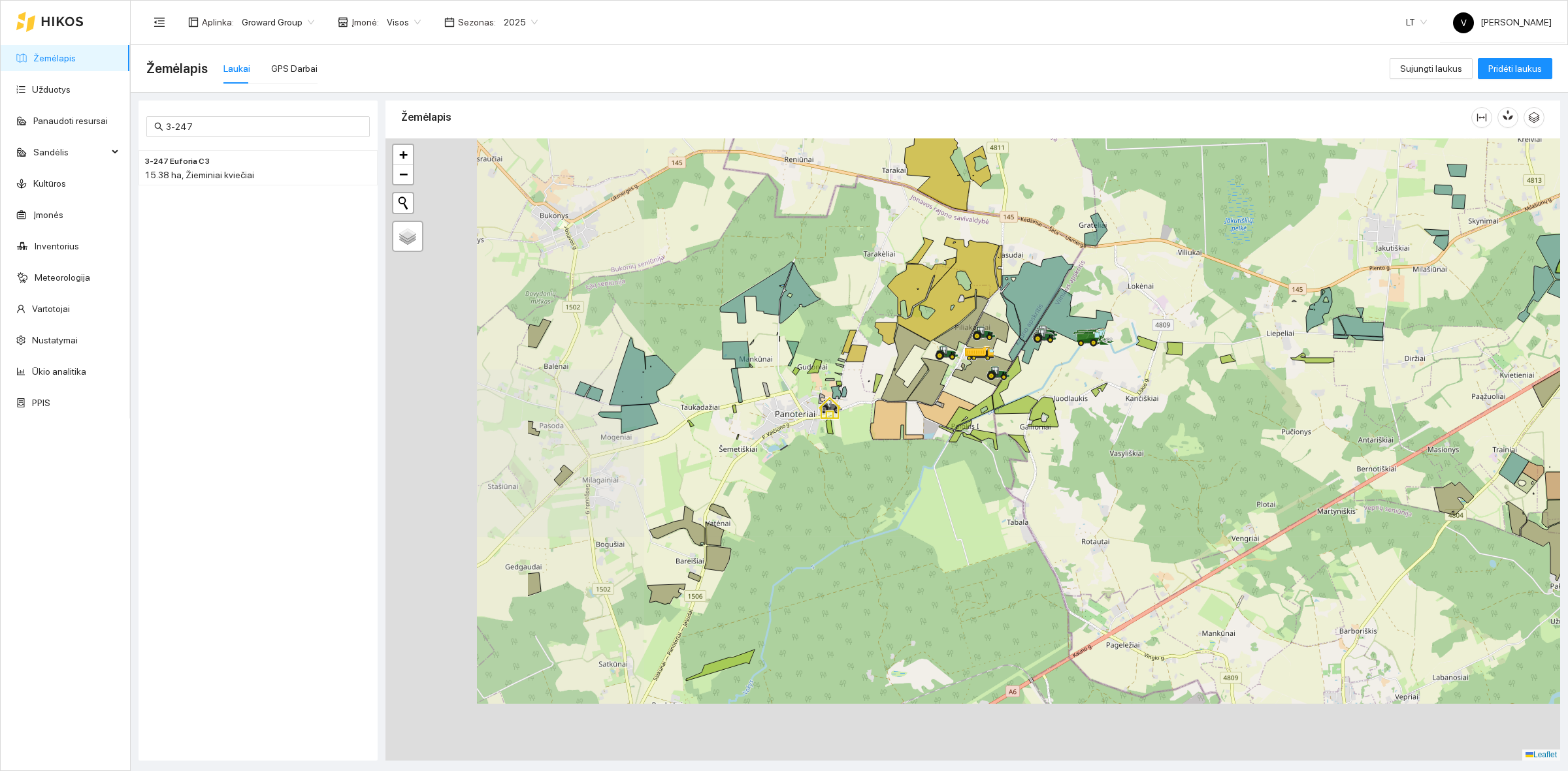
drag, startPoint x: 791, startPoint y: 306, endPoint x: 1030, endPoint y: 242, distance: 247.4
click at [1030, 242] on div at bounding box center [972, 450] width 1174 height 622
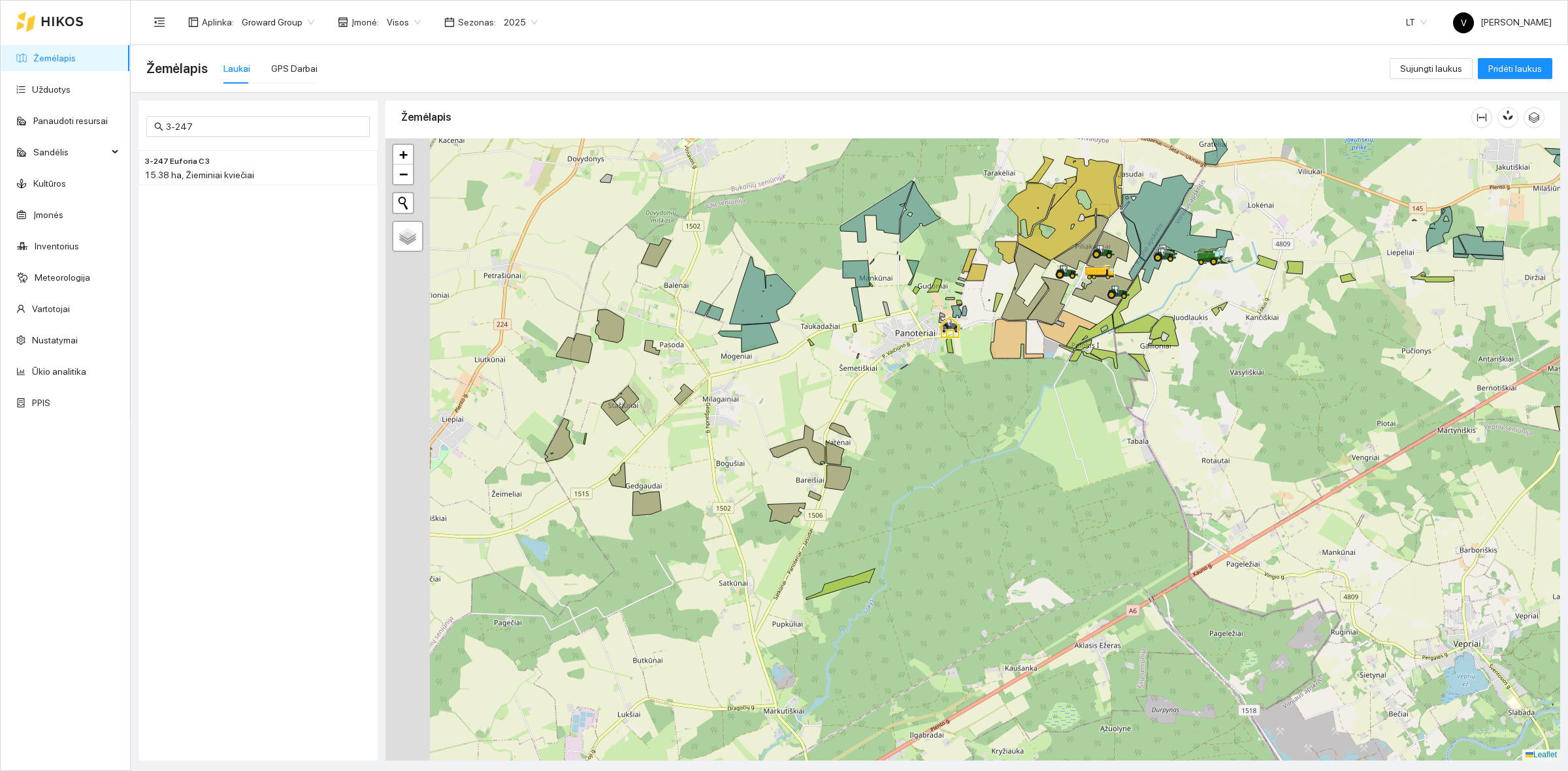
drag, startPoint x: 853, startPoint y: 394, endPoint x: 977, endPoint y: 321, distance: 143.9
click at [977, 321] on div at bounding box center [972, 450] width 1174 height 622
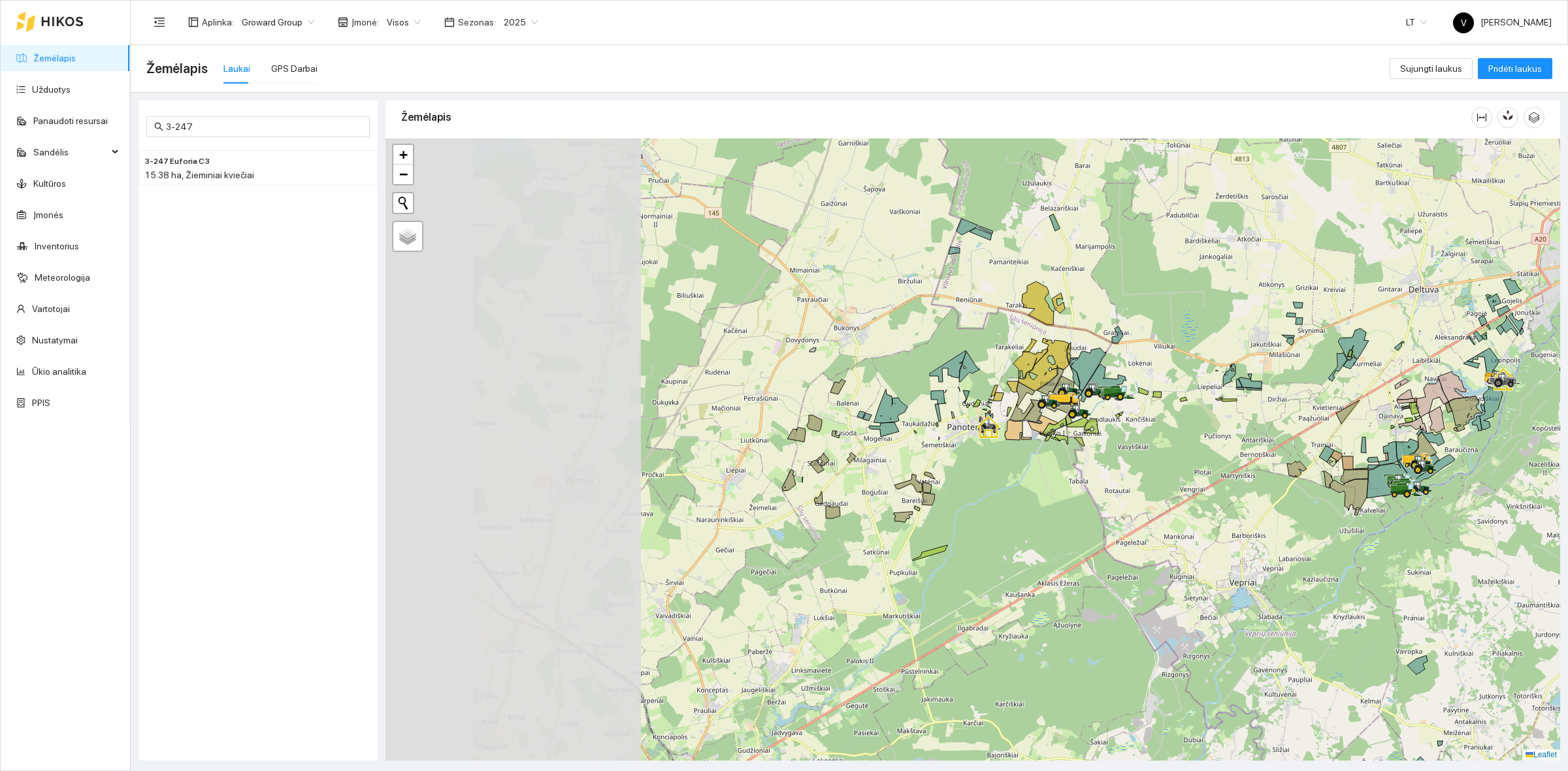
drag, startPoint x: 975, startPoint y: 437, endPoint x: 937, endPoint y: 450, distance: 40.2
click at [982, 437] on div at bounding box center [972, 450] width 1174 height 622
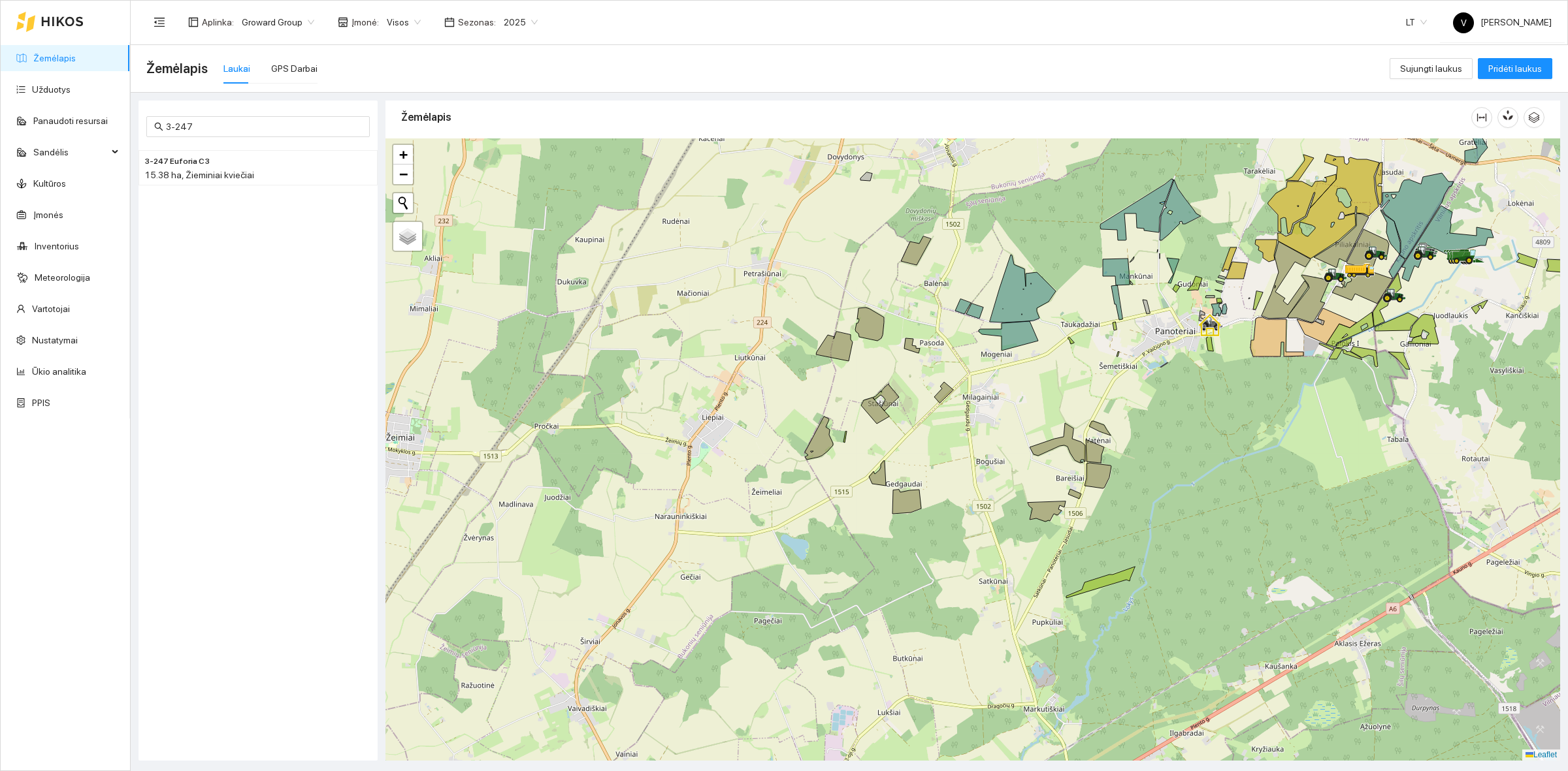
drag, startPoint x: 951, startPoint y: 451, endPoint x: 961, endPoint y: 443, distance: 12.8
click at [952, 452] on div at bounding box center [972, 450] width 1174 height 622
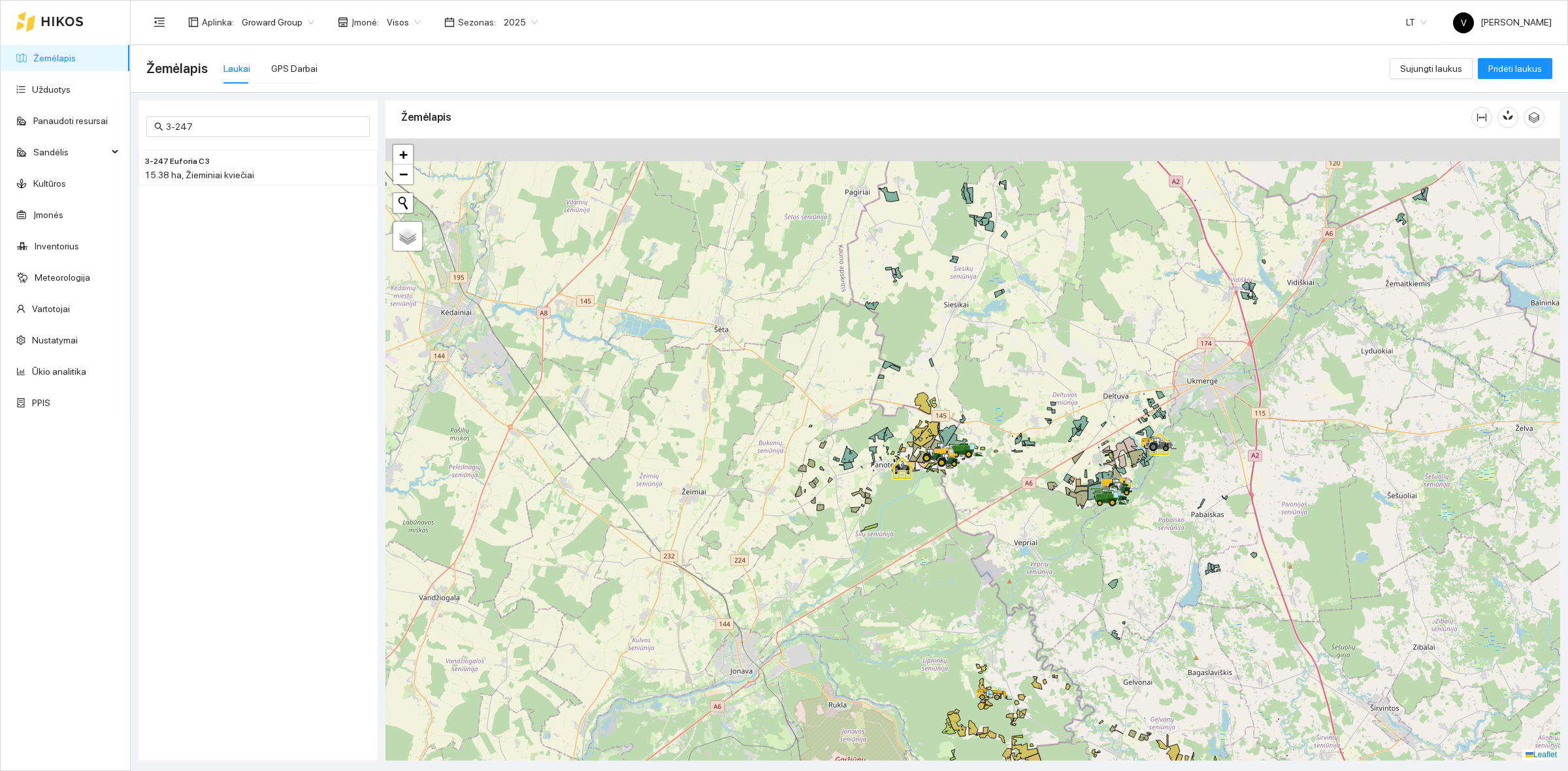
drag, startPoint x: 1098, startPoint y: 488, endPoint x: 1088, endPoint y: 490, distance: 10.2
click at [1098, 492] on div at bounding box center [1101, 505] width 8 height 33
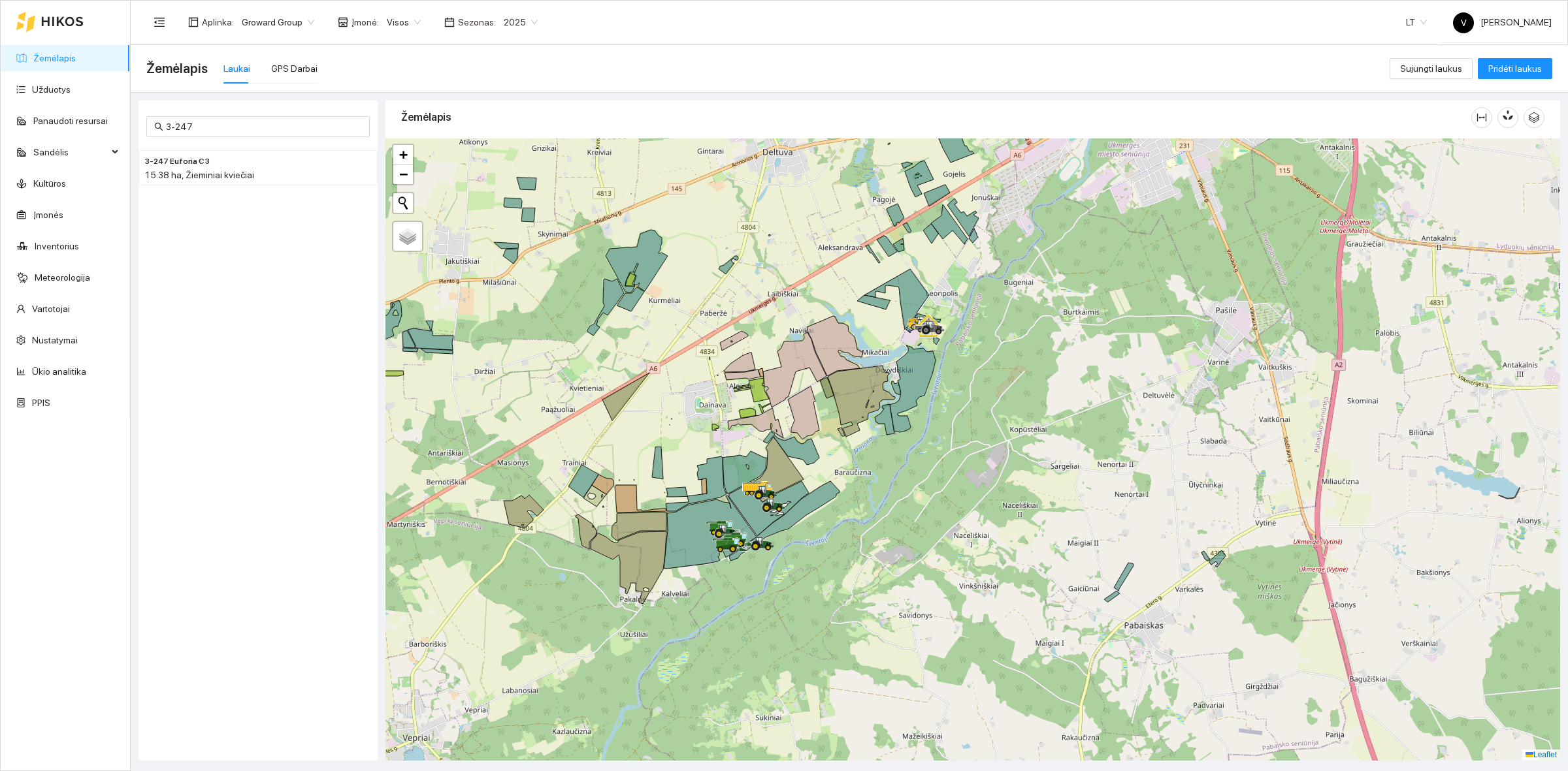
drag, startPoint x: 1161, startPoint y: 621, endPoint x: 793, endPoint y: 601, distance: 368.5
click at [793, 601] on div at bounding box center [972, 450] width 1174 height 622
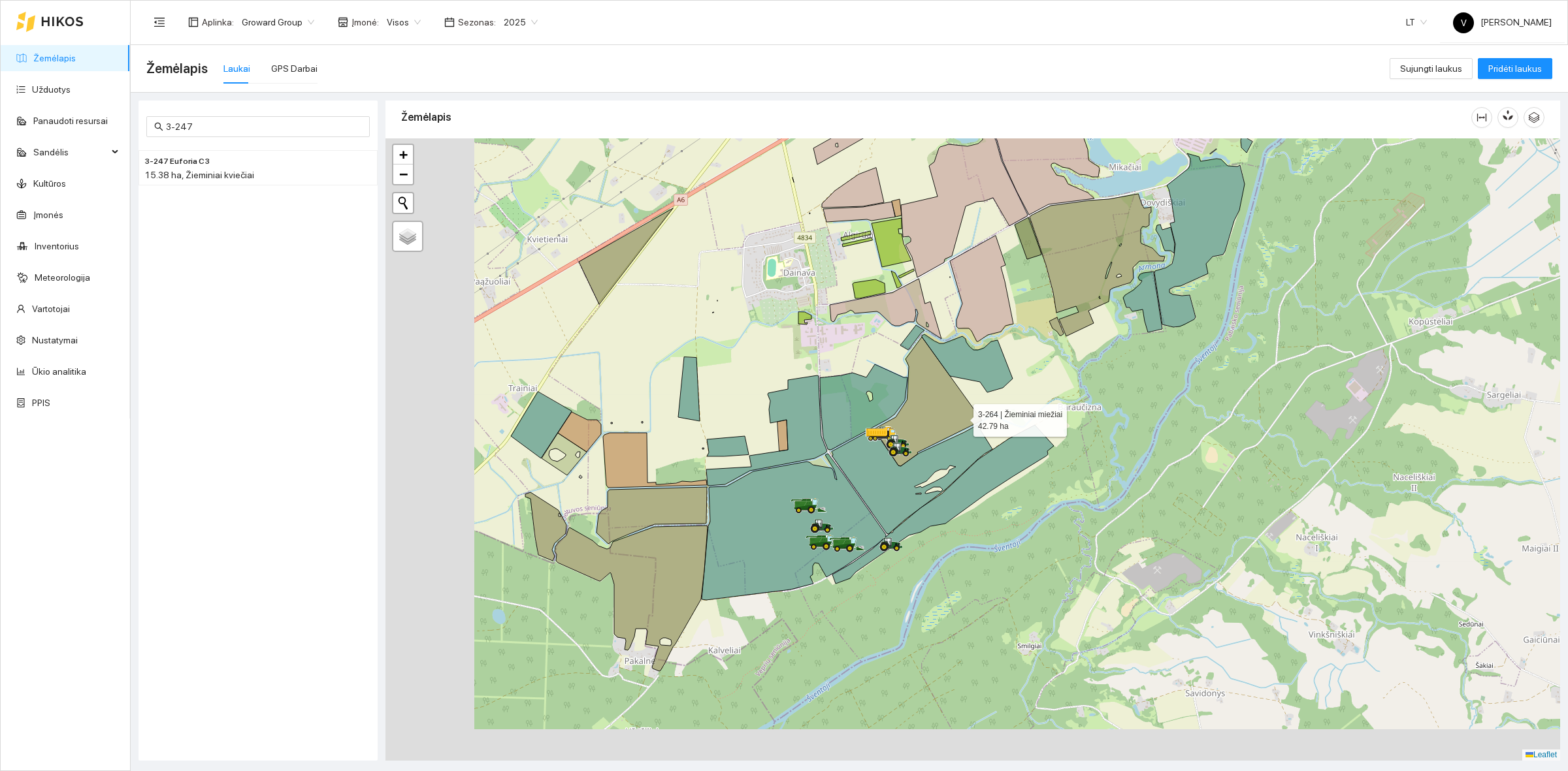
drag, startPoint x: 750, startPoint y: 519, endPoint x: 961, endPoint y: 419, distance: 233.5
click at [961, 419] on icon at bounding box center [928, 401] width 107 height 129
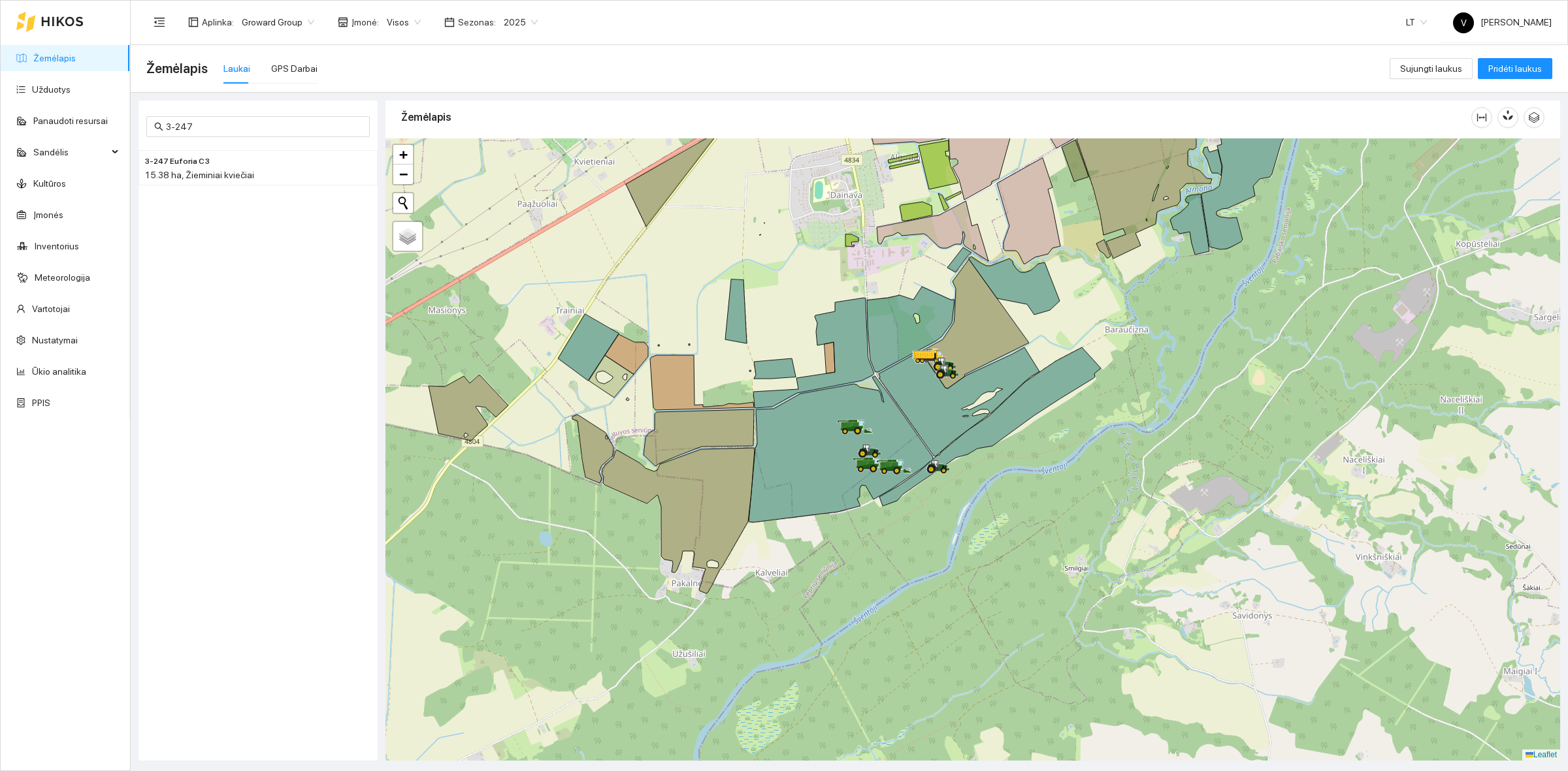
drag, startPoint x: 714, startPoint y: 315, endPoint x: 749, endPoint y: 243, distance: 80.1
click at [749, 243] on div at bounding box center [972, 450] width 1174 height 622
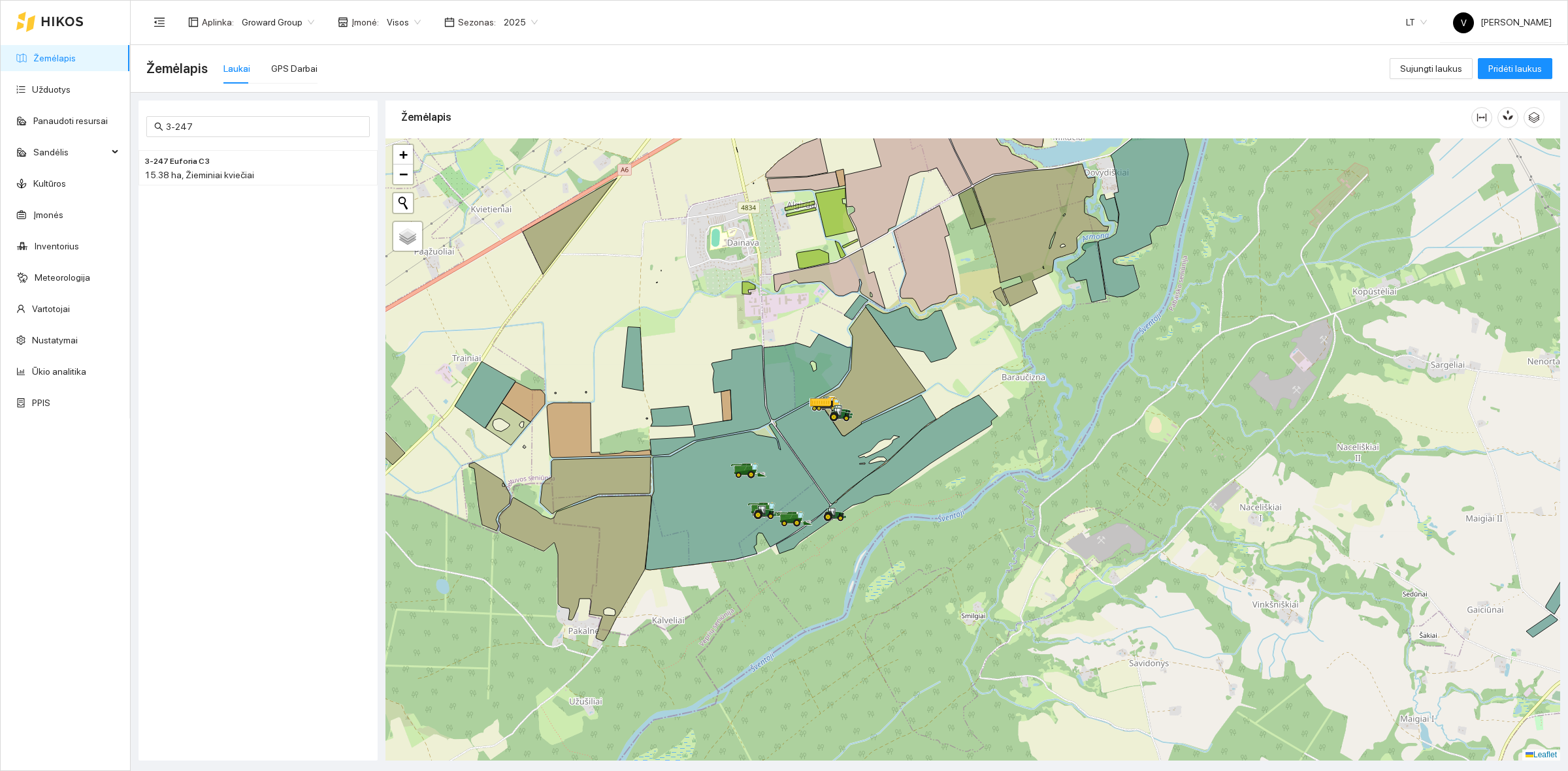
drag, startPoint x: 791, startPoint y: 302, endPoint x: 687, endPoint y: 350, distance: 114.5
click at [687, 350] on div at bounding box center [972, 450] width 1174 height 622
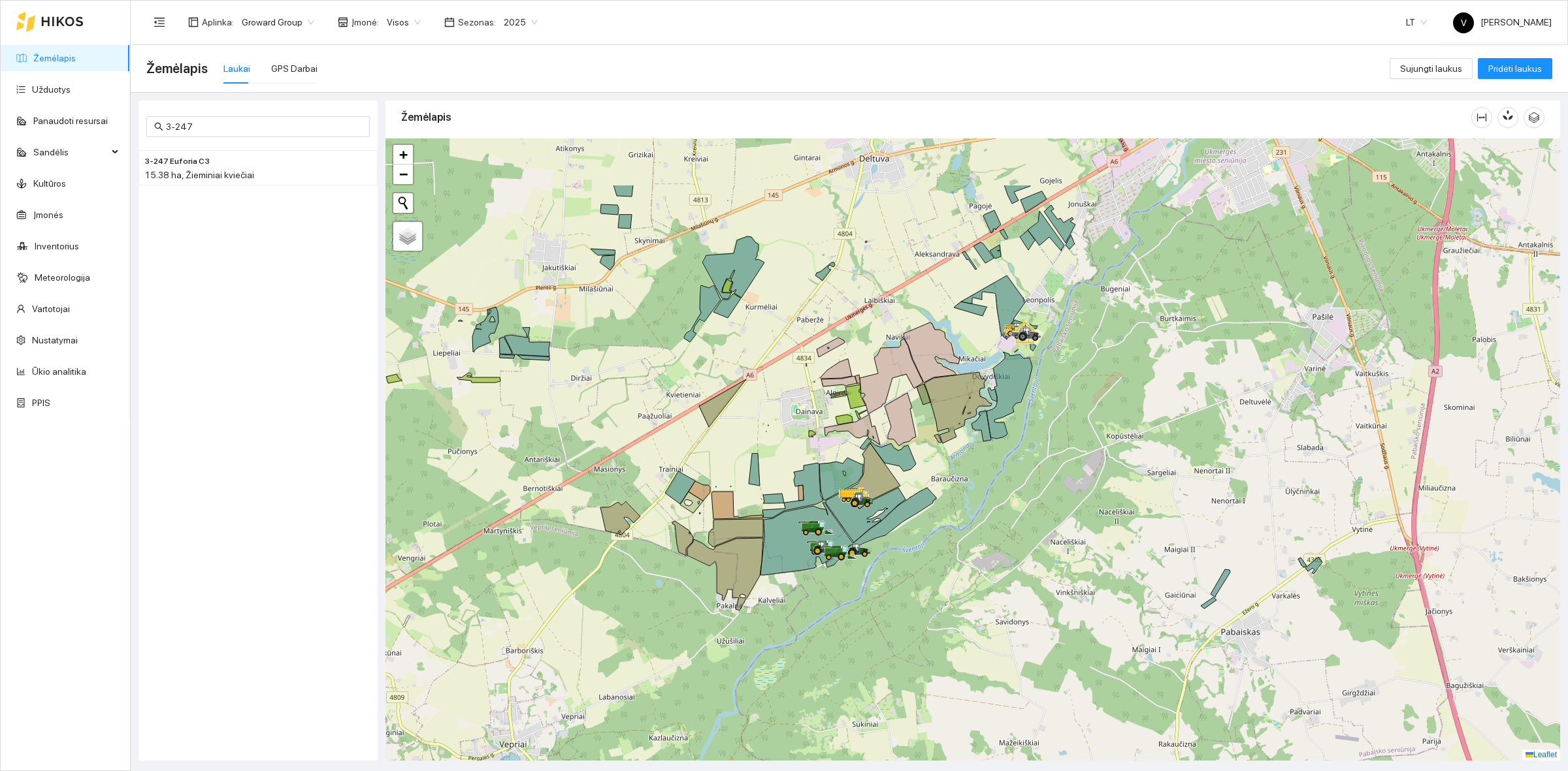
drag, startPoint x: 1081, startPoint y: 367, endPoint x: 1037, endPoint y: 474, distance: 115.7
click at [1037, 474] on div at bounding box center [972, 450] width 1174 height 622
click at [1042, 428] on div at bounding box center [972, 450] width 1174 height 622
click at [965, 395] on icon at bounding box center [958, 407] width 67 height 71
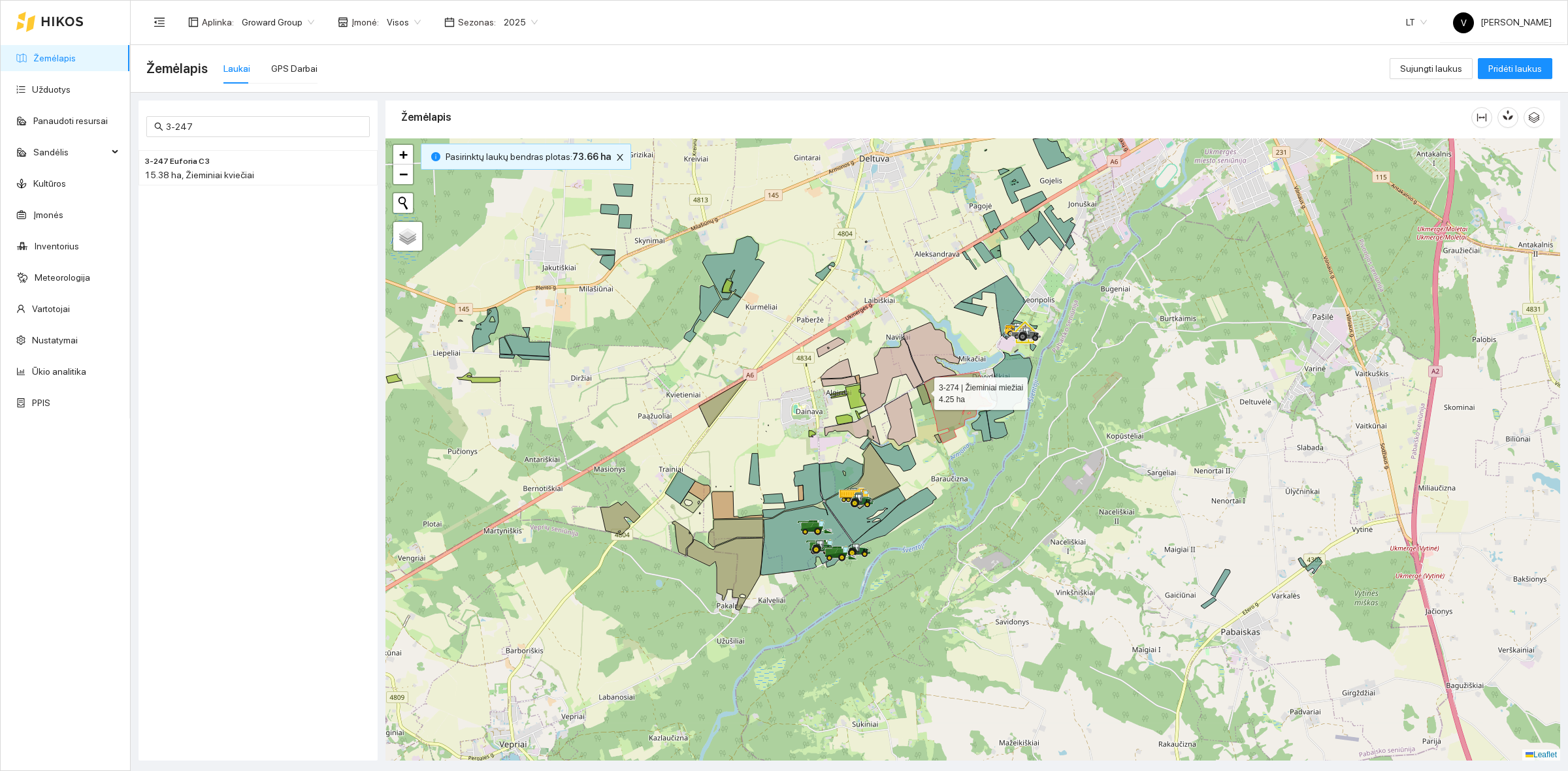
click at [922, 390] on icon at bounding box center [923, 395] width 14 height 21
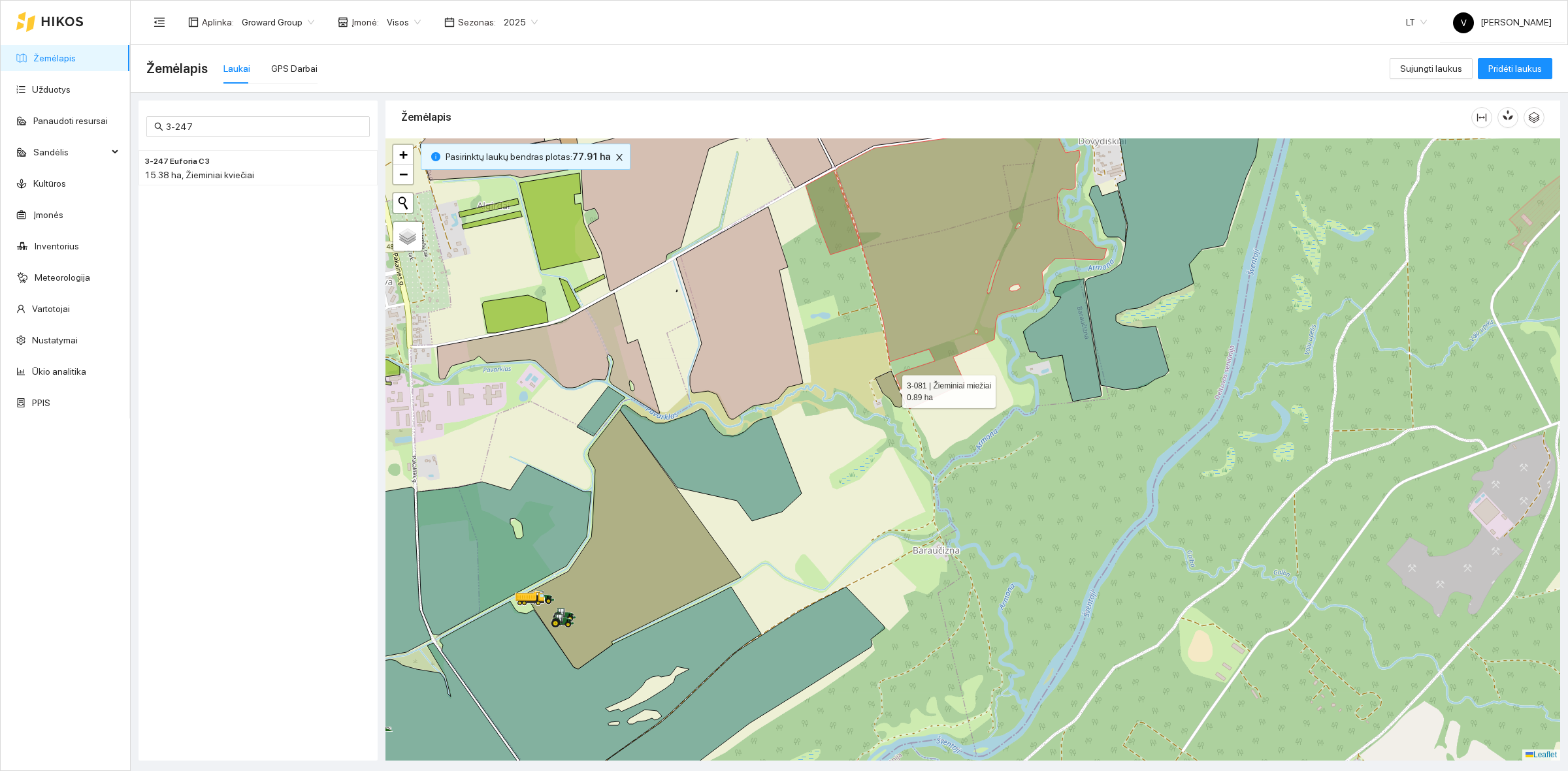
click at [896, 399] on icon at bounding box center [890, 389] width 29 height 37
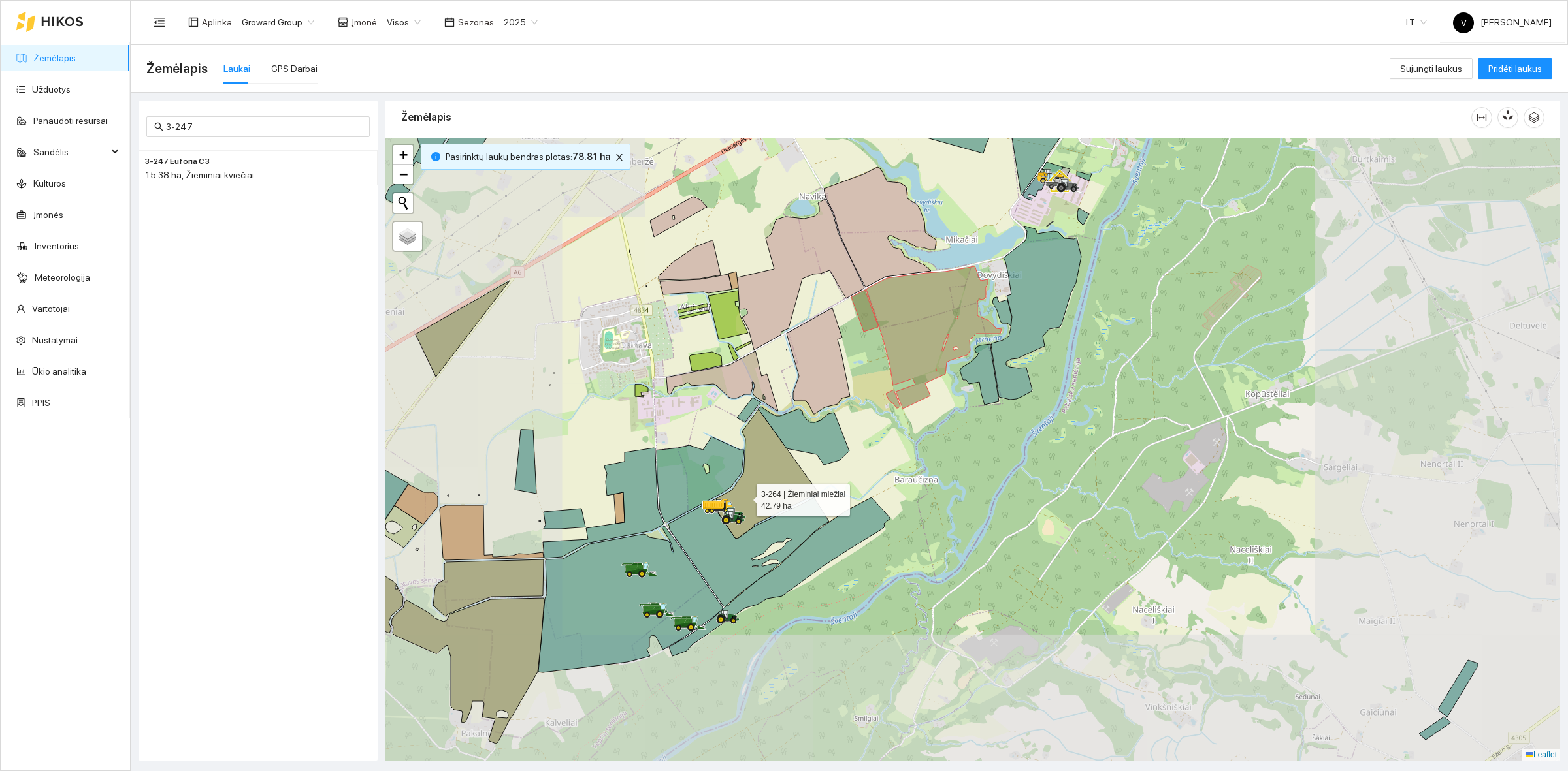
click at [750, 494] on icon at bounding box center [764, 474] width 107 height 129
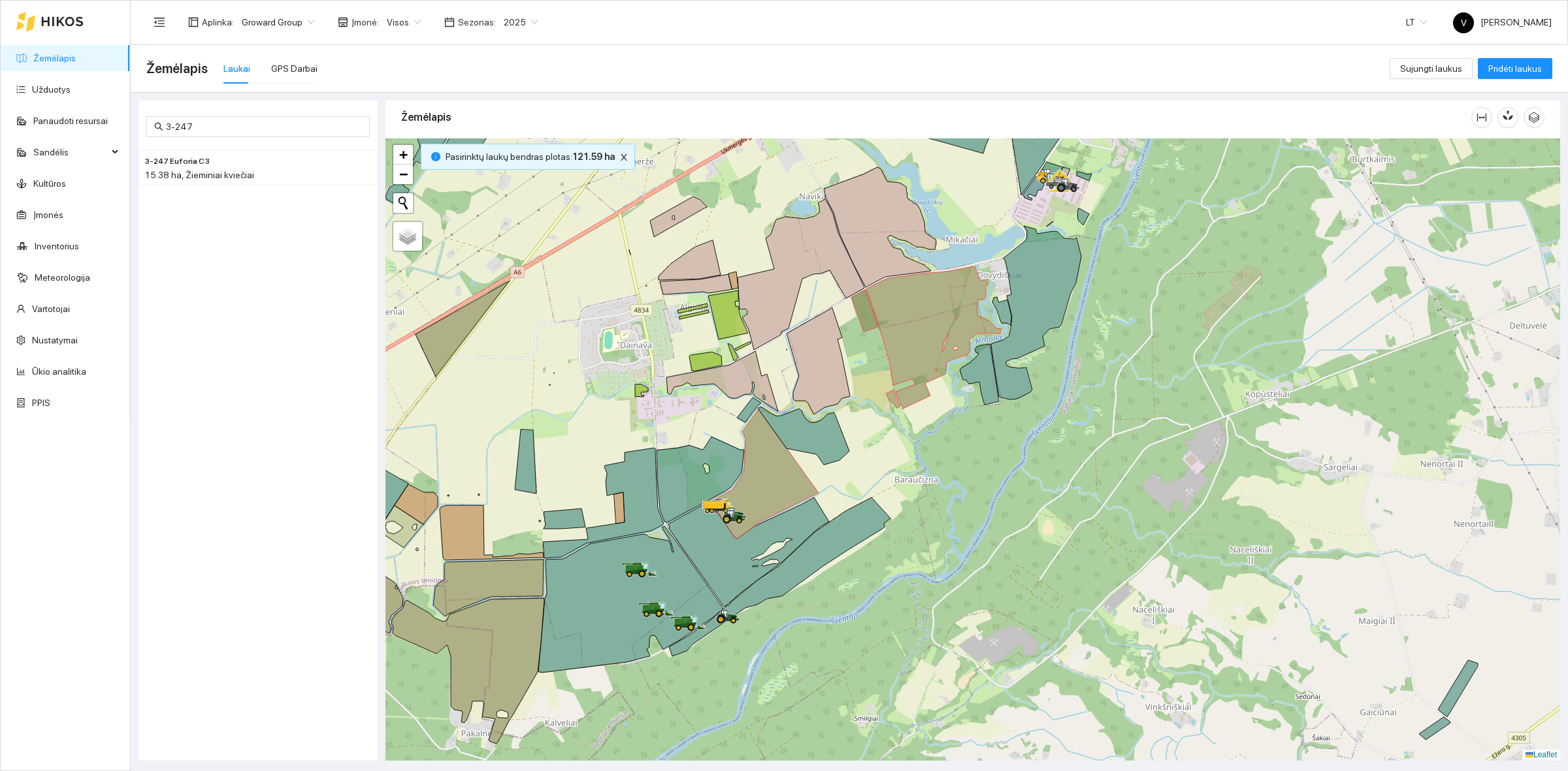
click at [1142, 410] on div at bounding box center [972, 450] width 1174 height 622
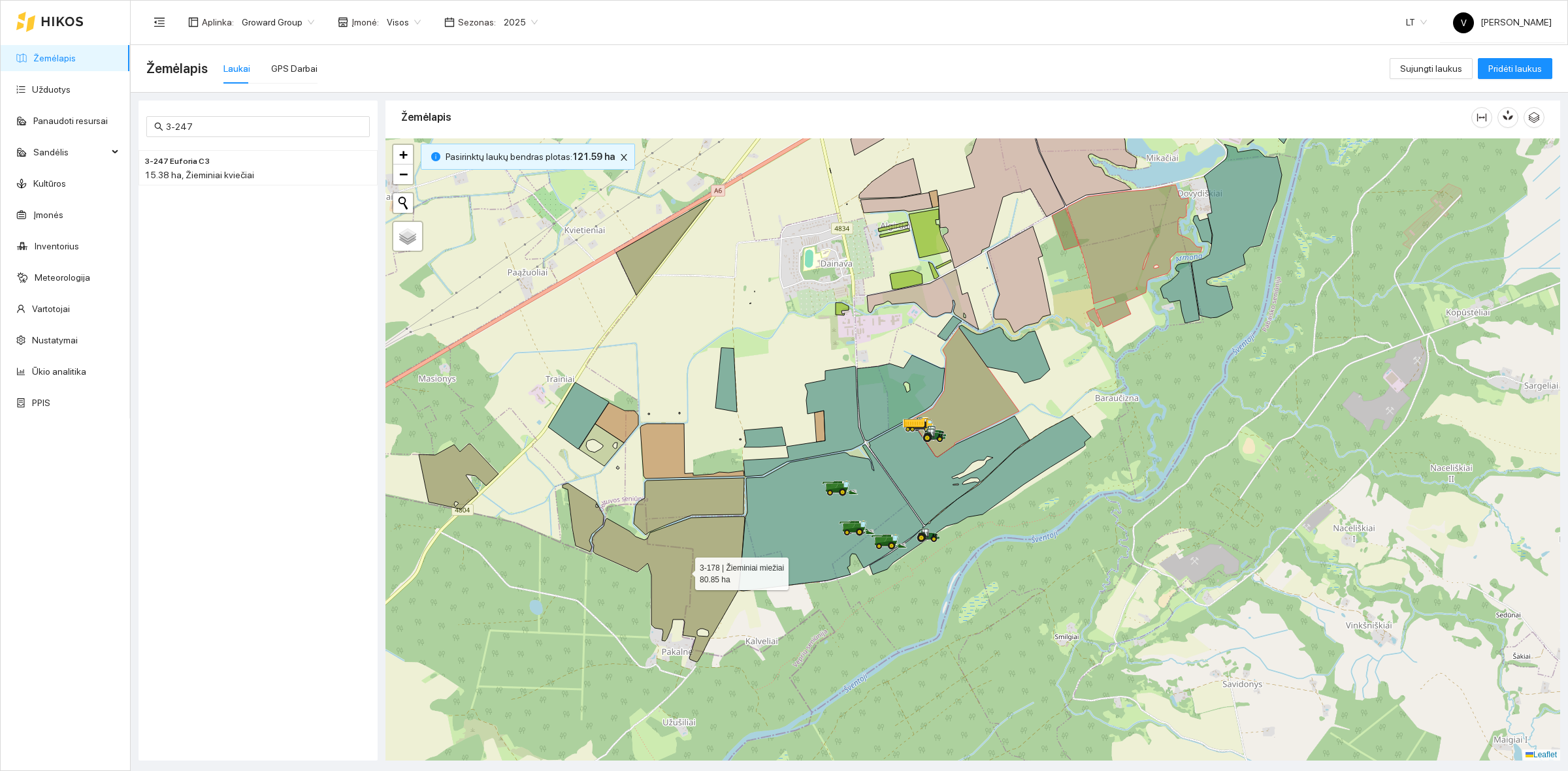
drag, startPoint x: 687, startPoint y: 553, endPoint x: 703, endPoint y: 514, distance: 42.2
click at [689, 549] on icon at bounding box center [668, 589] width 153 height 145
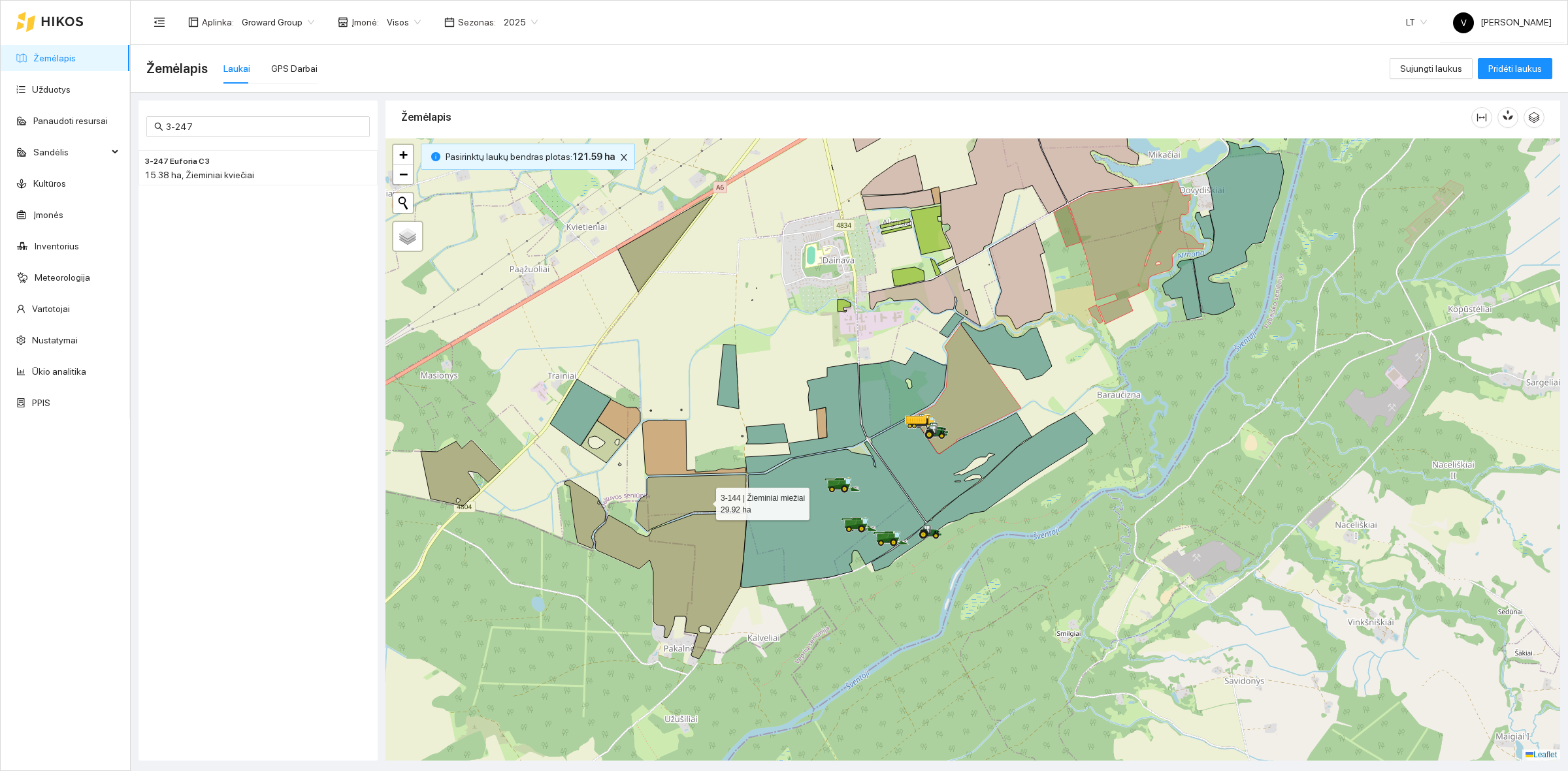
click at [703, 497] on icon at bounding box center [690, 503] width 110 height 57
click at [688, 547] on icon at bounding box center [671, 585] width 153 height 145
click at [588, 511] on icon at bounding box center [585, 515] width 41 height 69
click at [455, 464] on icon at bounding box center [460, 474] width 80 height 65
click at [652, 252] on icon at bounding box center [665, 244] width 94 height 96
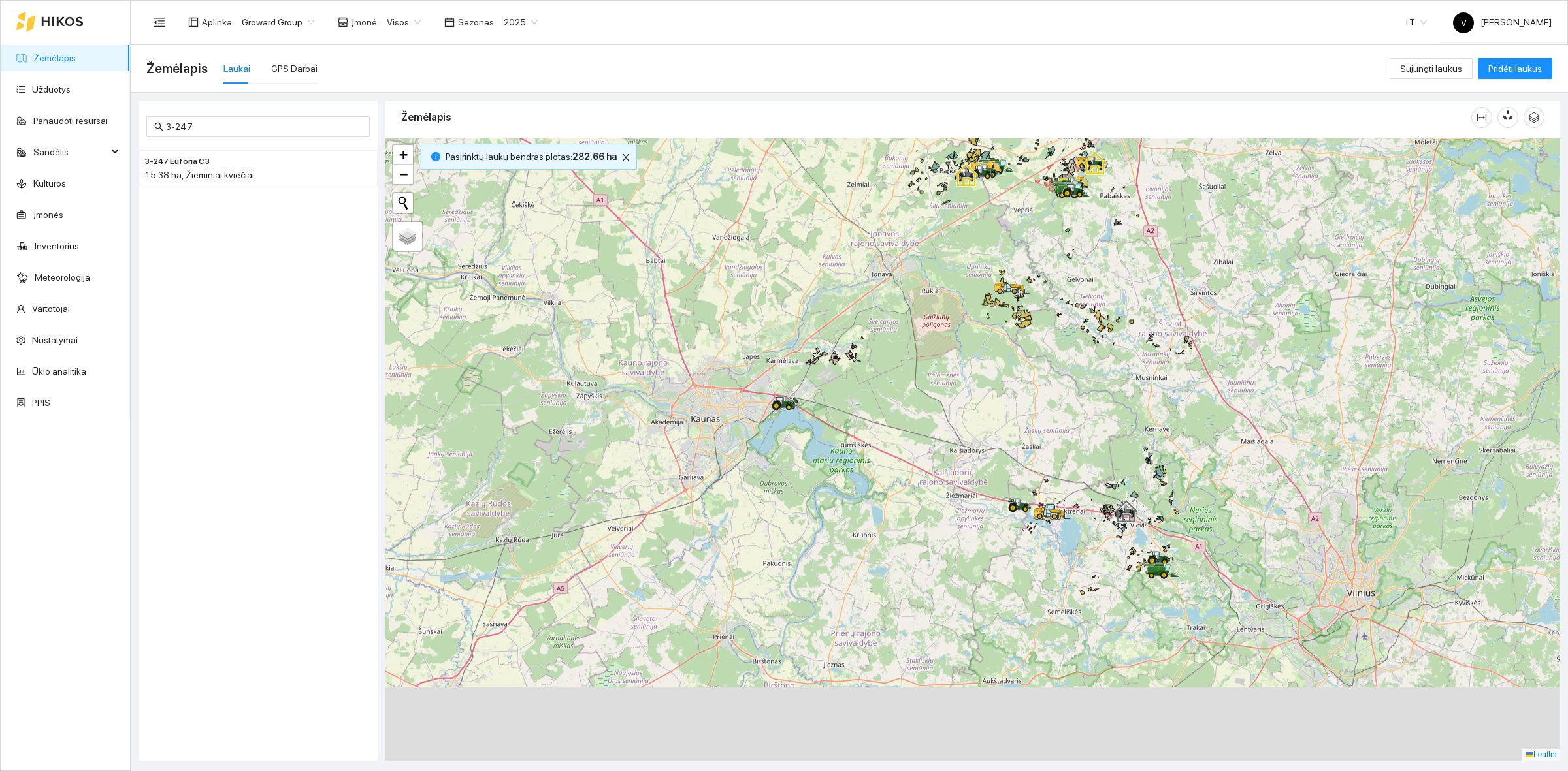
click at [1104, 340] on div at bounding box center [972, 450] width 1174 height 622
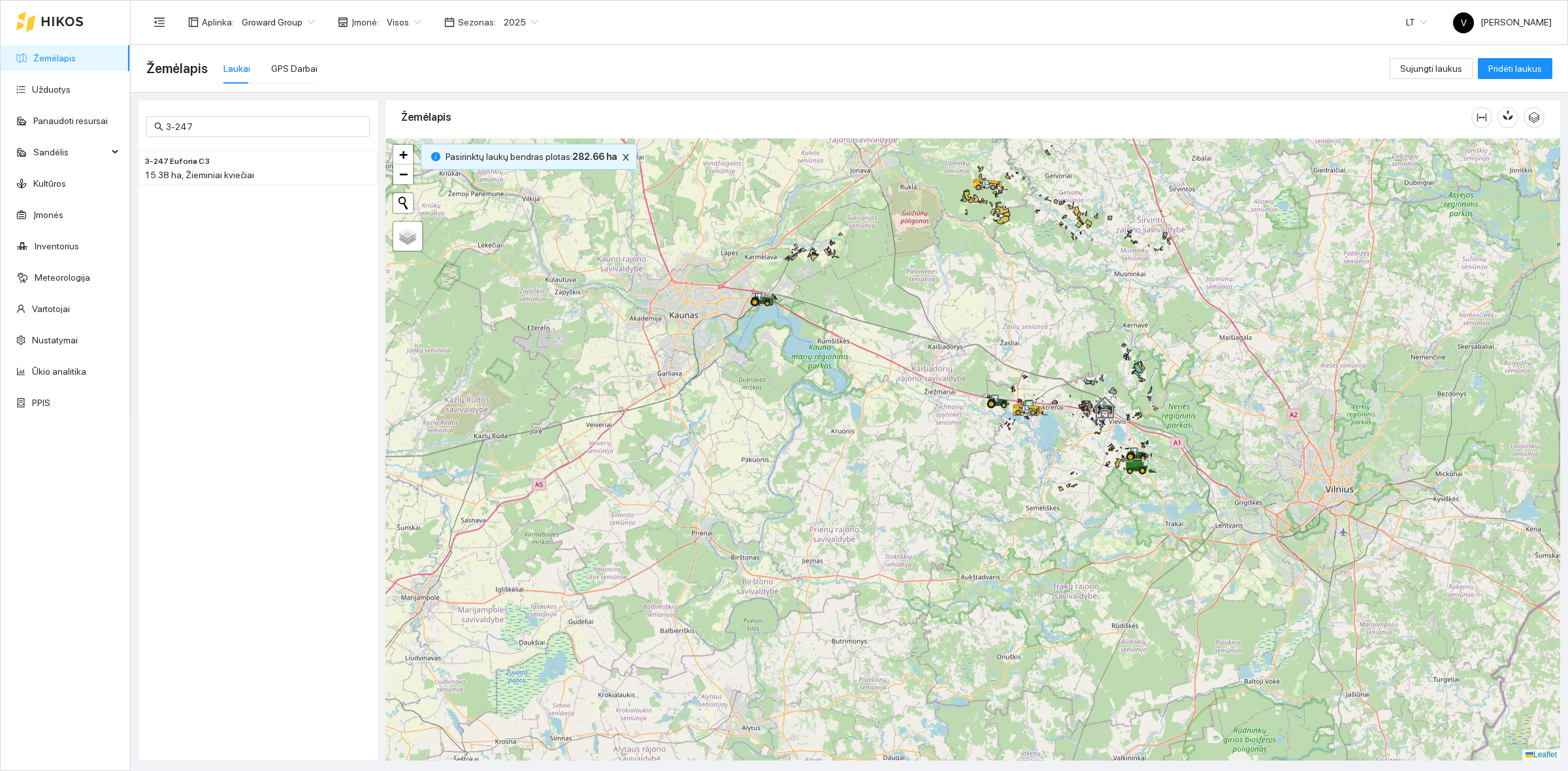
drag, startPoint x: 1038, startPoint y: 353, endPoint x: 1039, endPoint y: 372, distance: 19.0
click at [1040, 366] on div at bounding box center [972, 450] width 1174 height 622
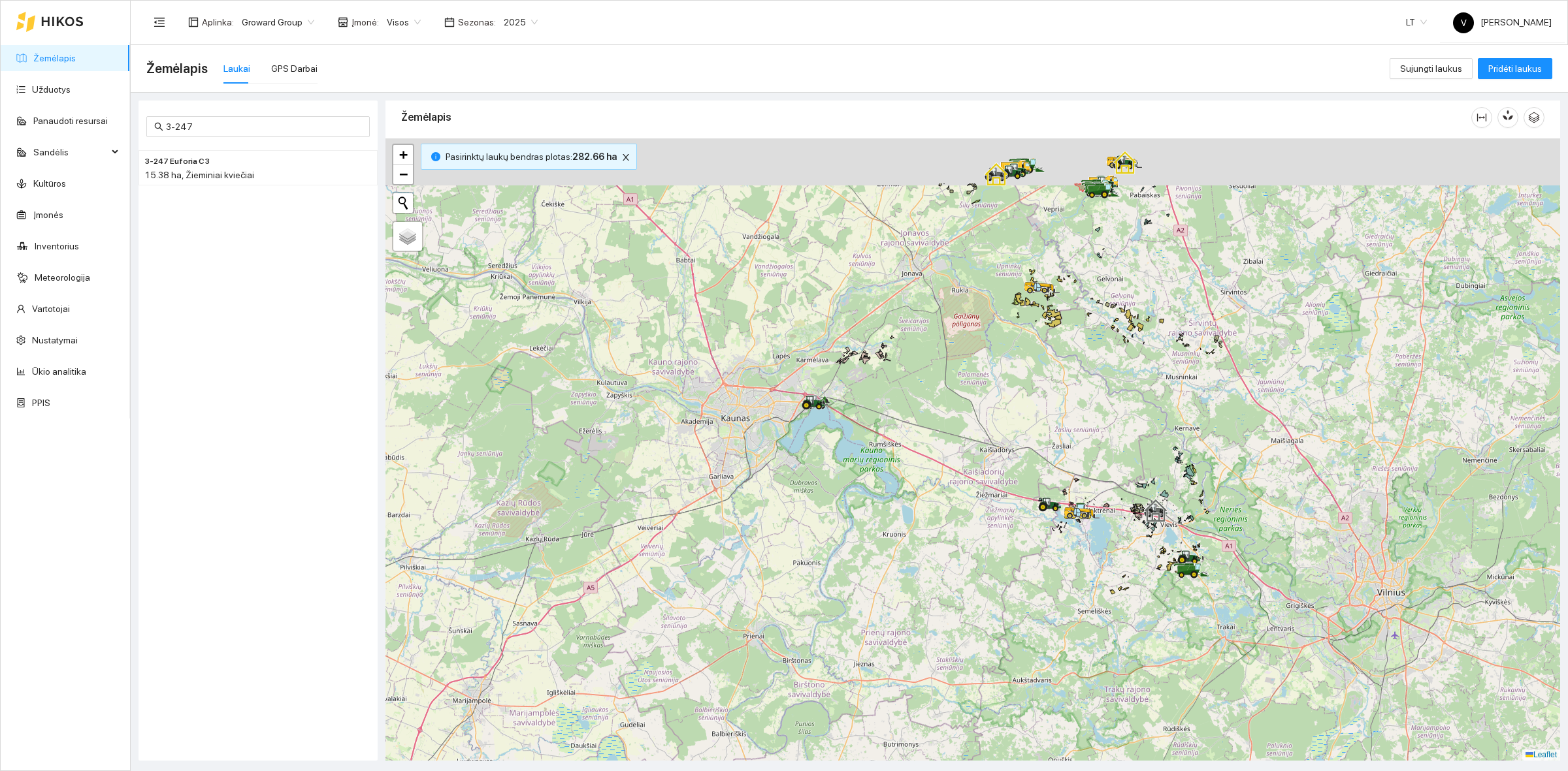
drag, startPoint x: 1029, startPoint y: 347, endPoint x: 1038, endPoint y: 441, distance: 94.4
click at [1032, 446] on div at bounding box center [972, 450] width 1174 height 622
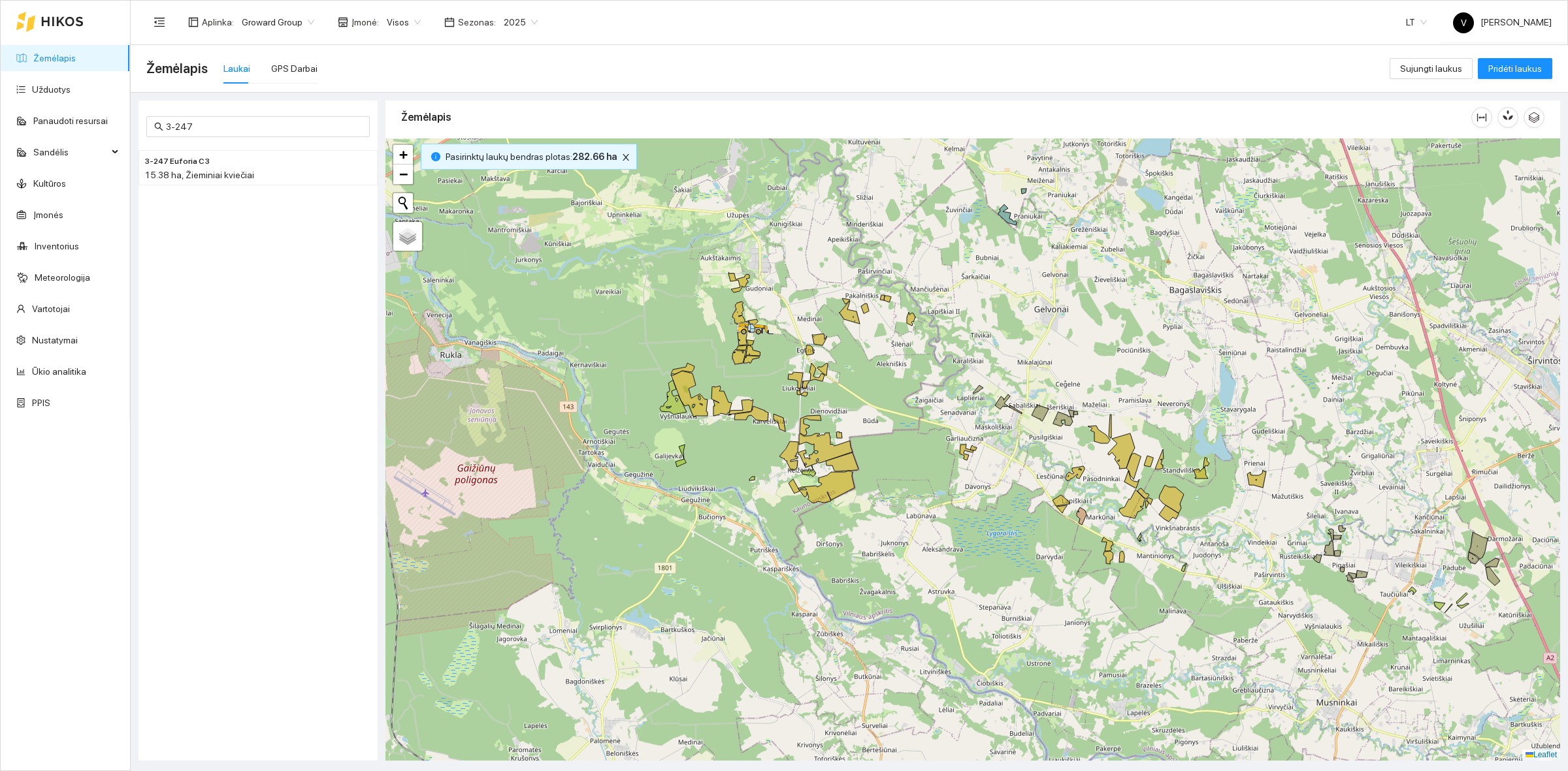
drag, startPoint x: 877, startPoint y: 415, endPoint x: 946, endPoint y: 396, distance: 71.6
click at [948, 399] on div at bounding box center [972, 450] width 1174 height 622
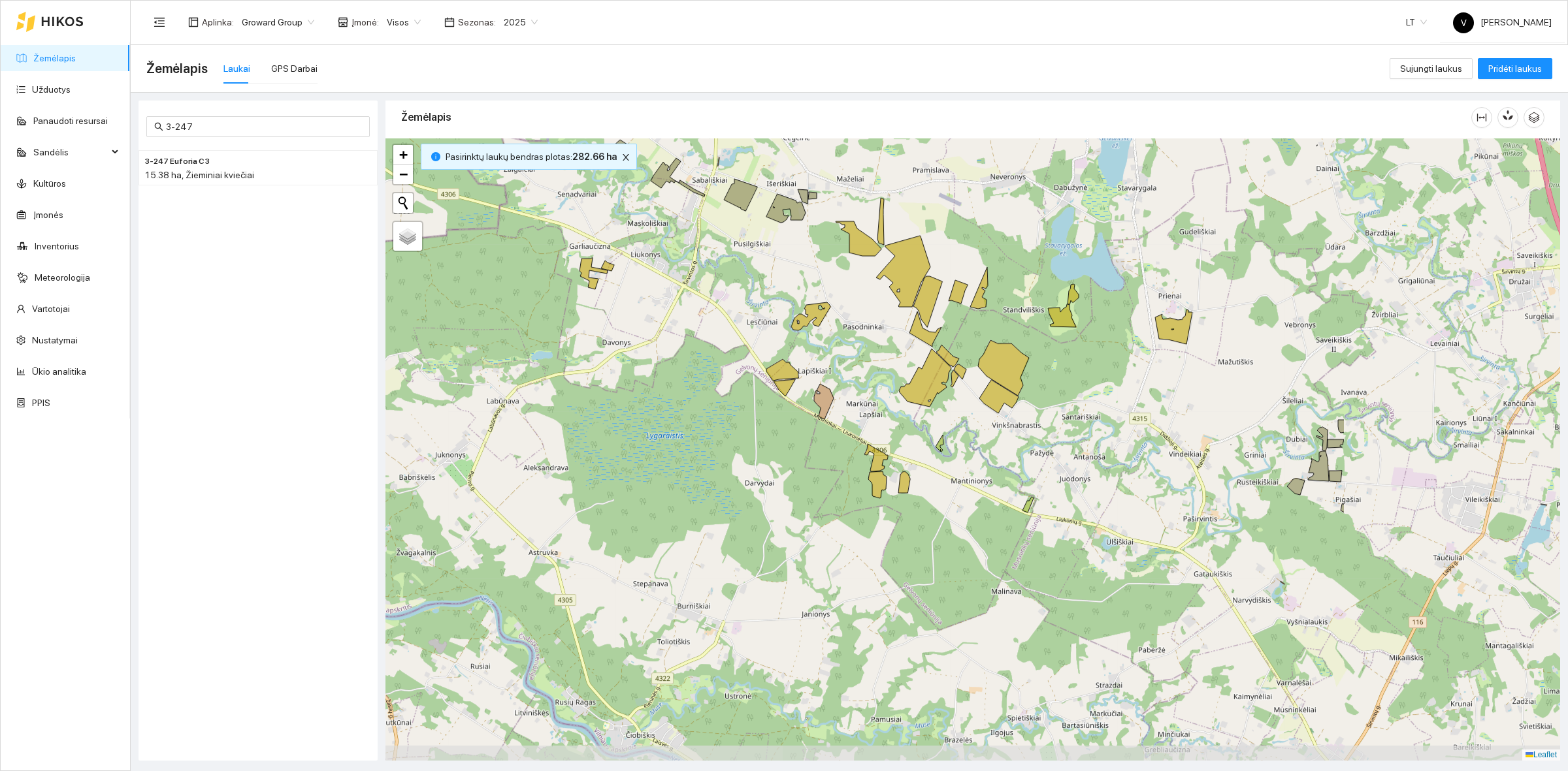
drag, startPoint x: 1154, startPoint y: 474, endPoint x: 755, endPoint y: 225, distance: 470.3
click at [758, 226] on div at bounding box center [972, 450] width 1174 height 622
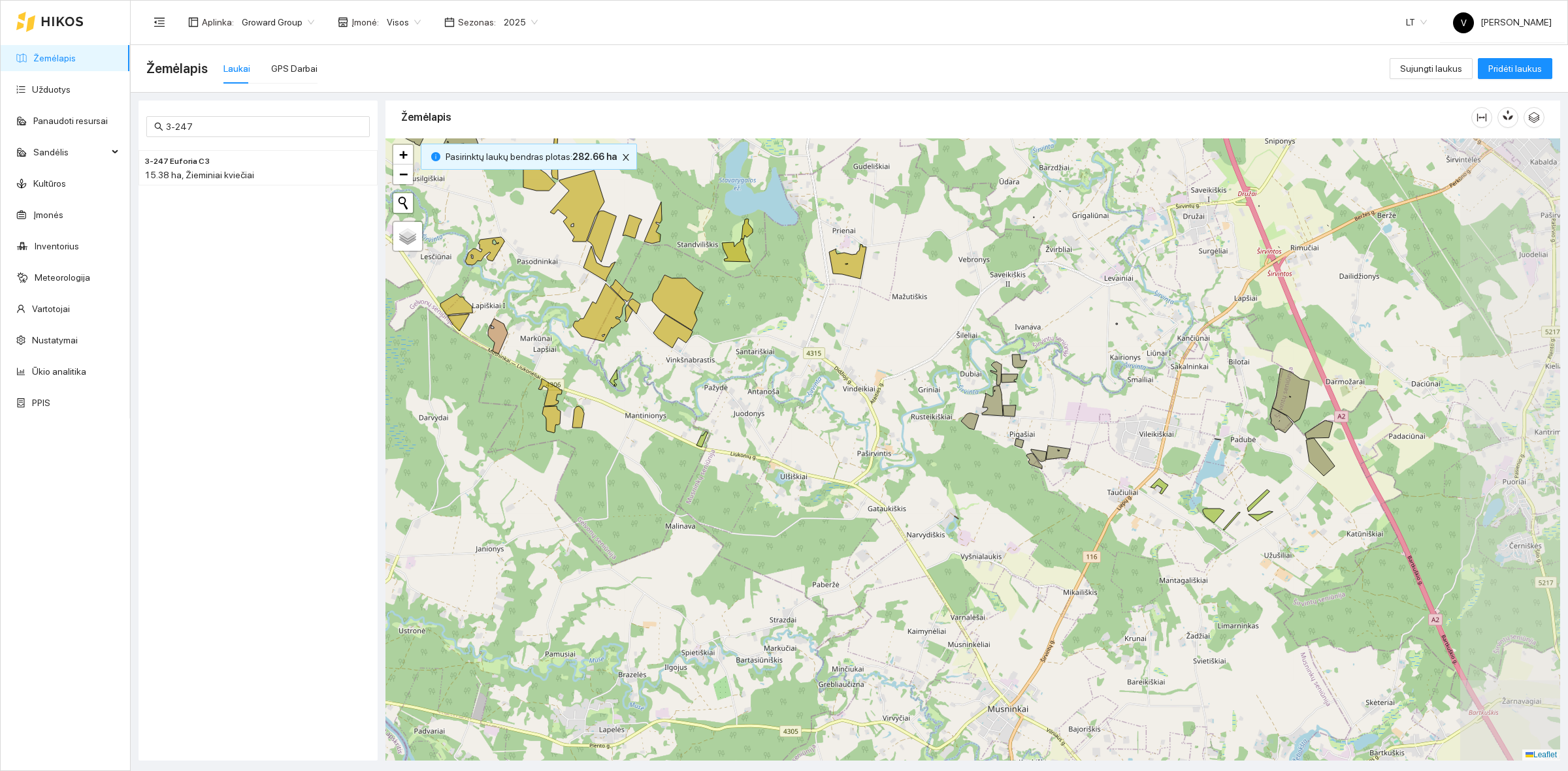
drag, startPoint x: 1317, startPoint y: 415, endPoint x: 1052, endPoint y: 380, distance: 267.3
click at [1054, 380] on div at bounding box center [972, 450] width 1174 height 622
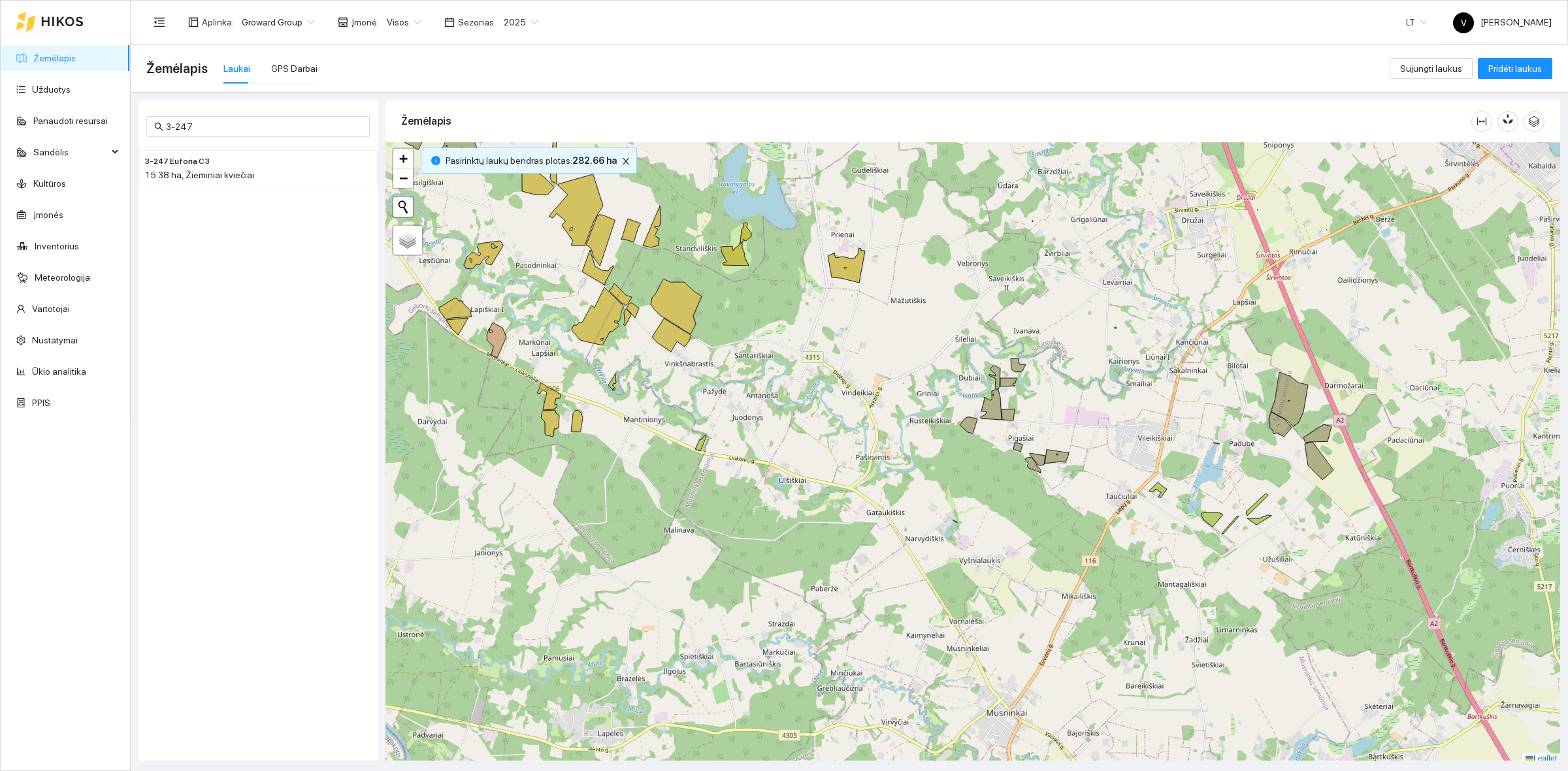
scroll to position [4, 0]
